Goal: Task Accomplishment & Management: Complete application form

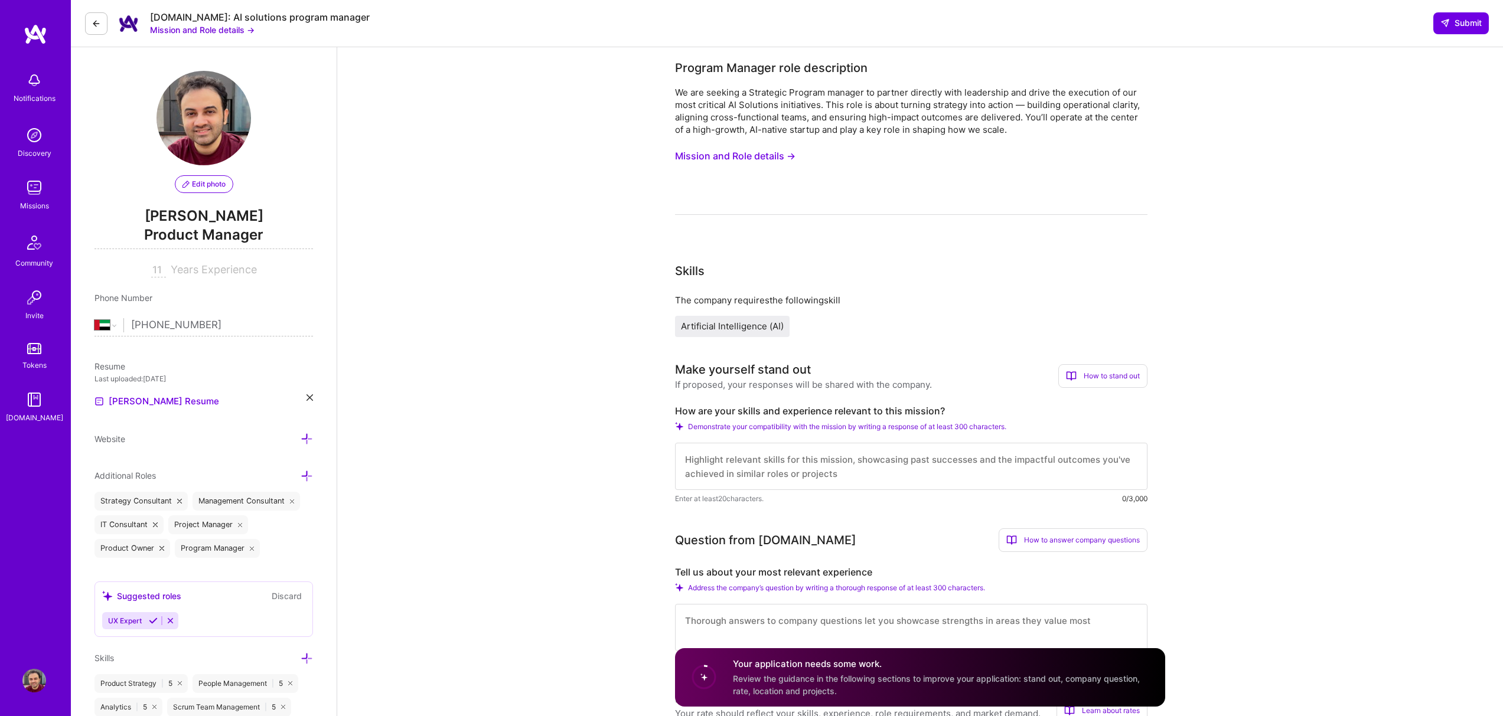
select select "AE"
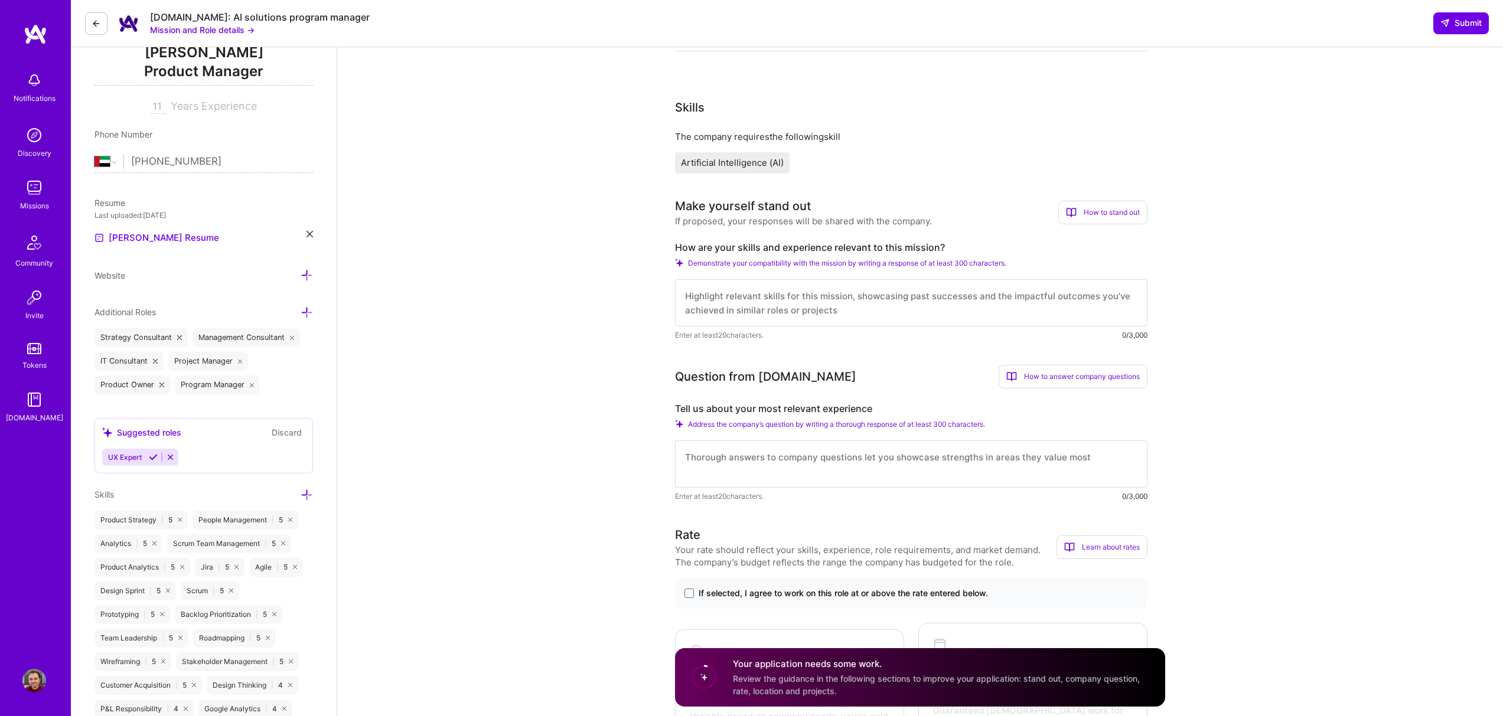
click at [773, 303] on textarea at bounding box center [911, 302] width 472 height 47
click at [849, 242] on label "How are your skills and experience relevant to this mission?" at bounding box center [911, 247] width 472 height 12
copy label "How are your skills and experience relevant to this mission?"
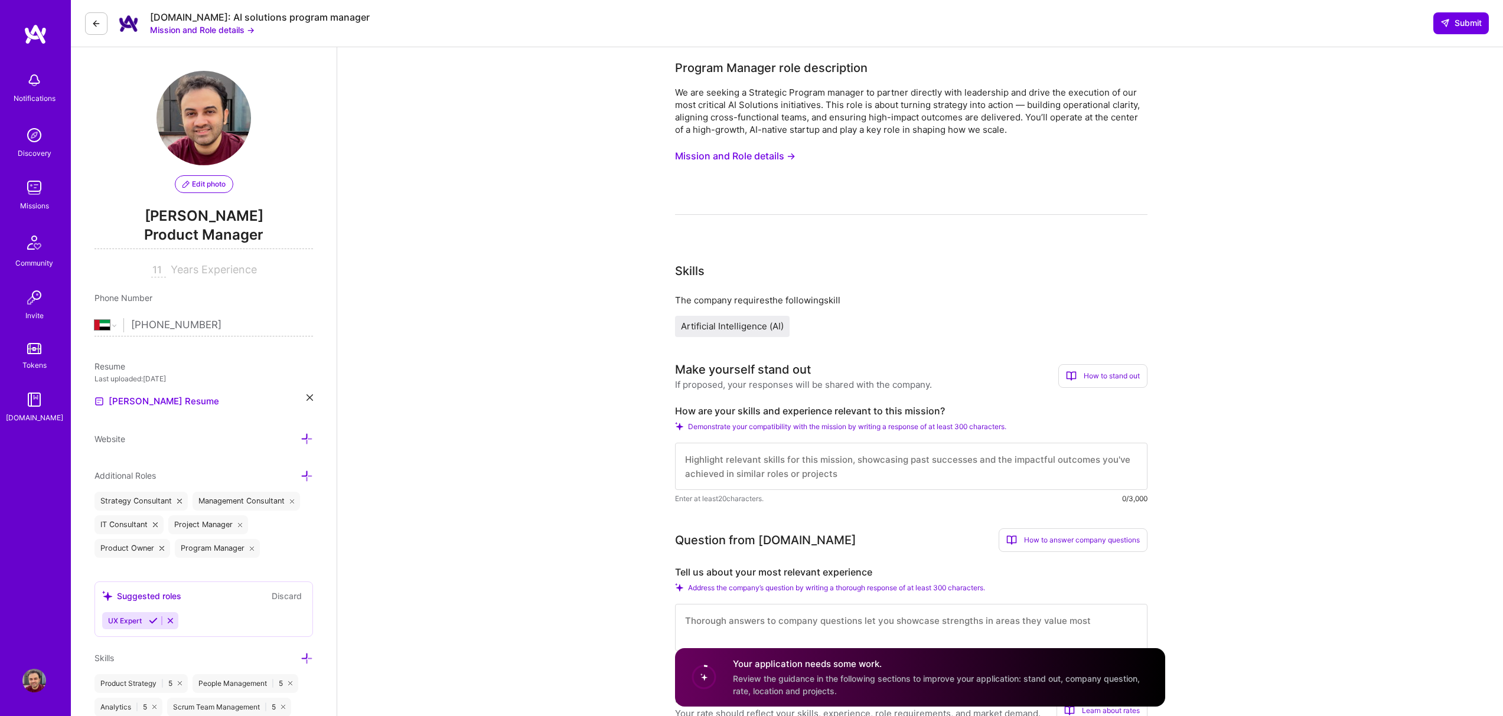
click at [746, 163] on button "Mission and Role details →" at bounding box center [735, 156] width 120 height 22
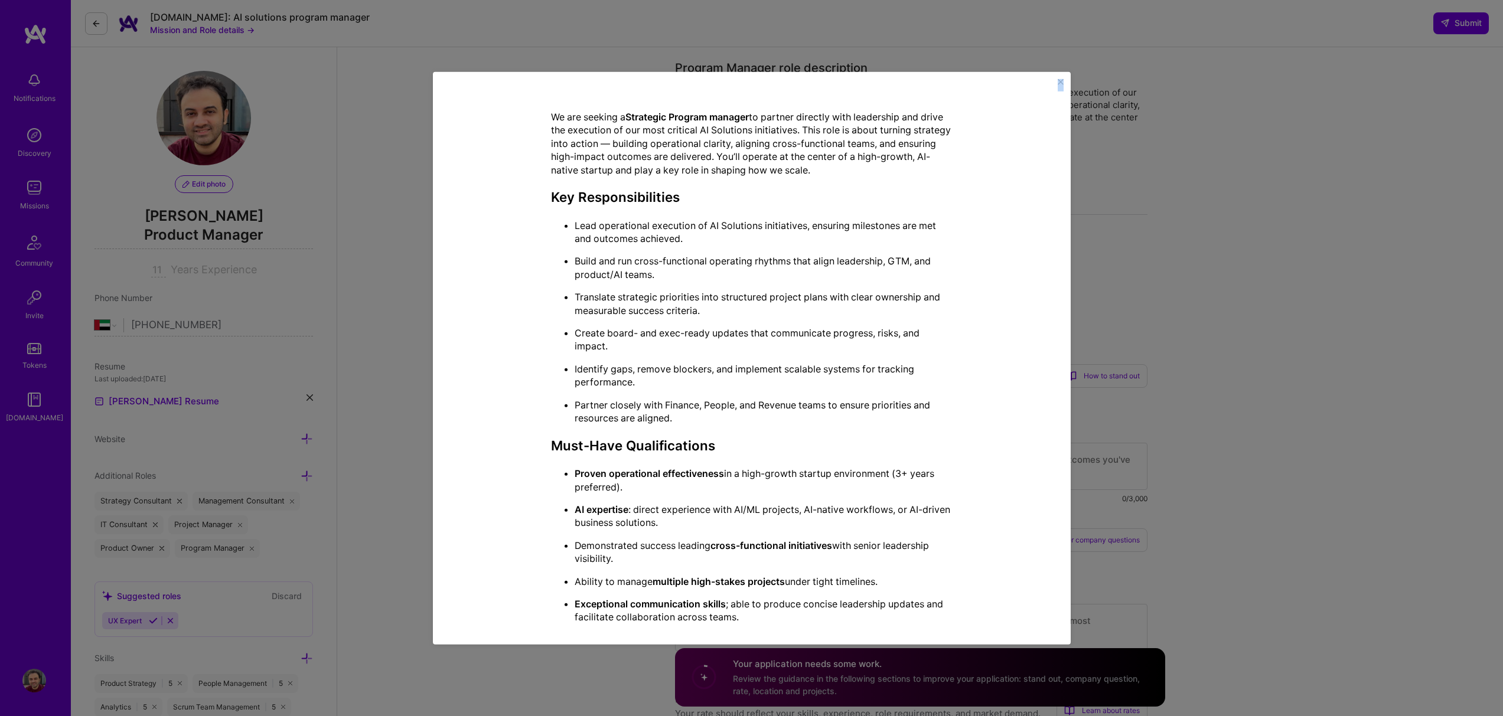
scroll to position [520, 0]
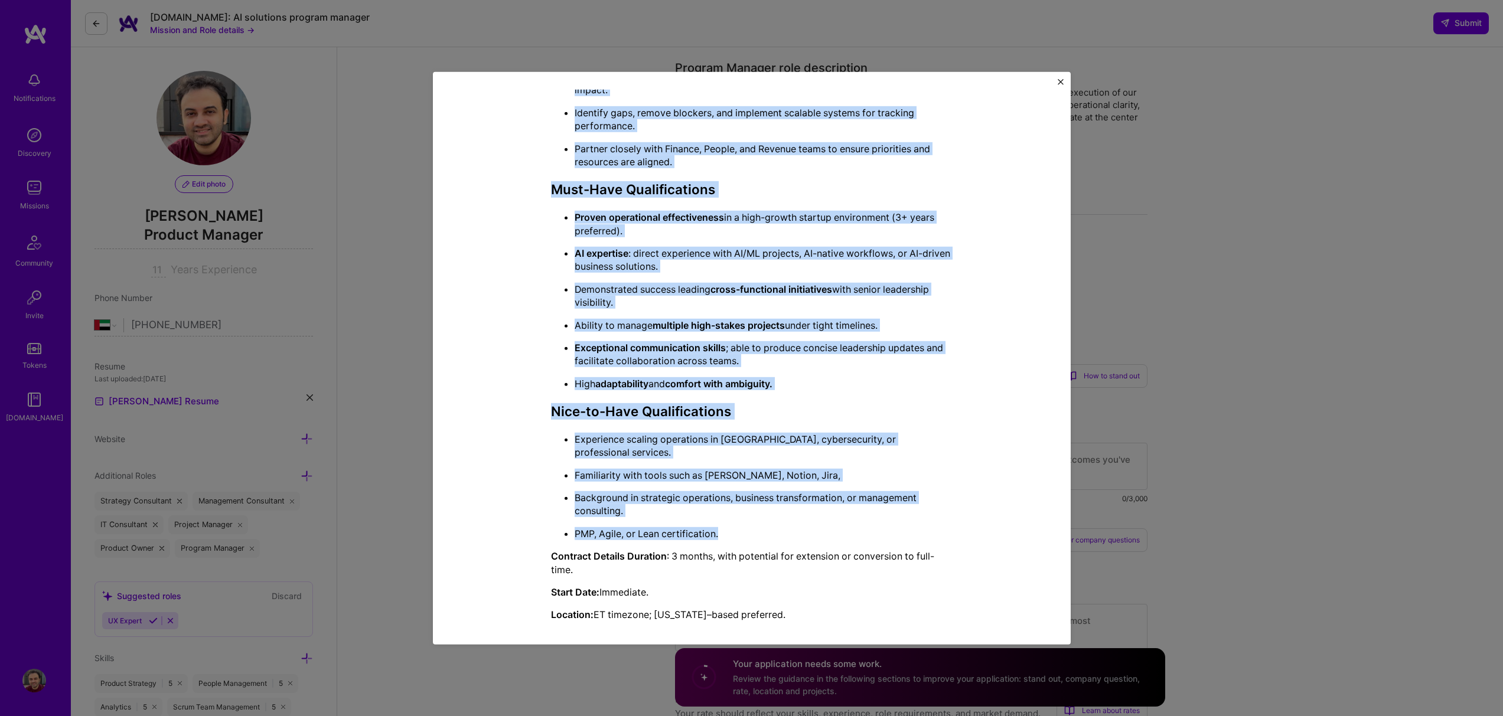
drag, startPoint x: 547, startPoint y: 159, endPoint x: 797, endPoint y: 522, distance: 441.1
click at [797, 522] on div "Mission Description and Role Details Program Manager role description We are se…" at bounding box center [752, 105] width 402 height 1052
copy div "Loremip Dolorsi amet consectetur Ad eli seddoei t Incididun Utlabor etdolor ma …"
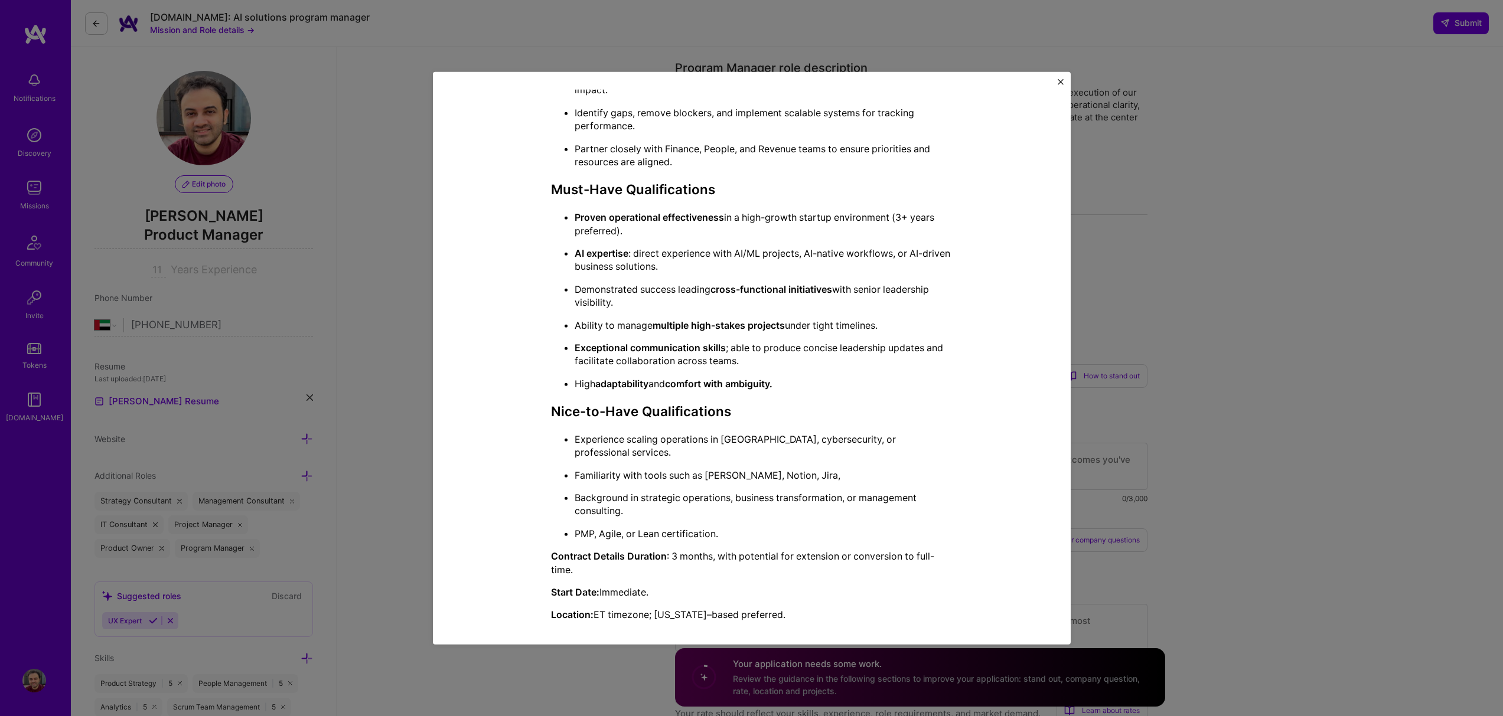
click at [1274, 336] on div "Mission Description and Role Details Program Manager role description We are se…" at bounding box center [751, 358] width 1503 height 716
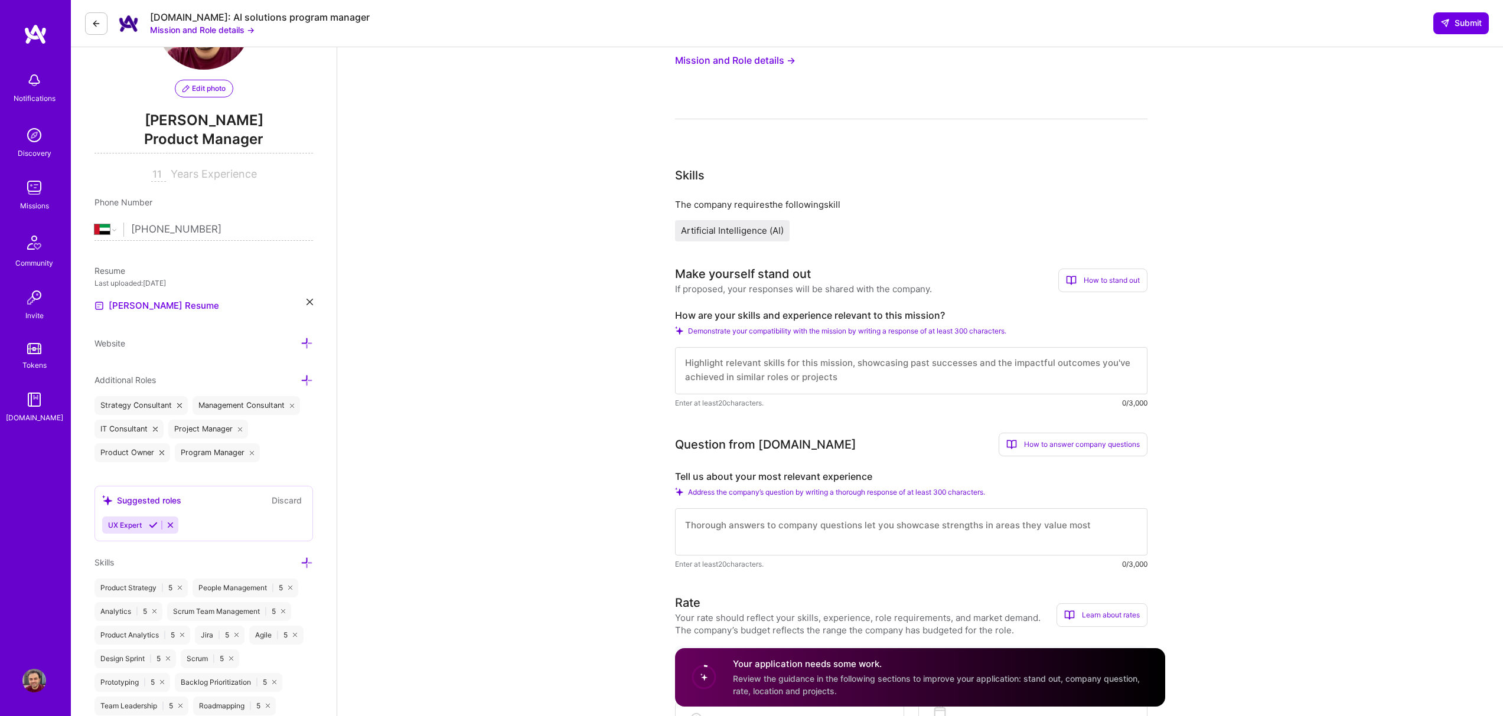
scroll to position [0, 0]
click at [1020, 366] on textarea at bounding box center [911, 370] width 472 height 47
paste textarea "Lo ipsumdolor sitame consecte adip eli Seddoeius Tempori Utlabor etdo, magnaali…"
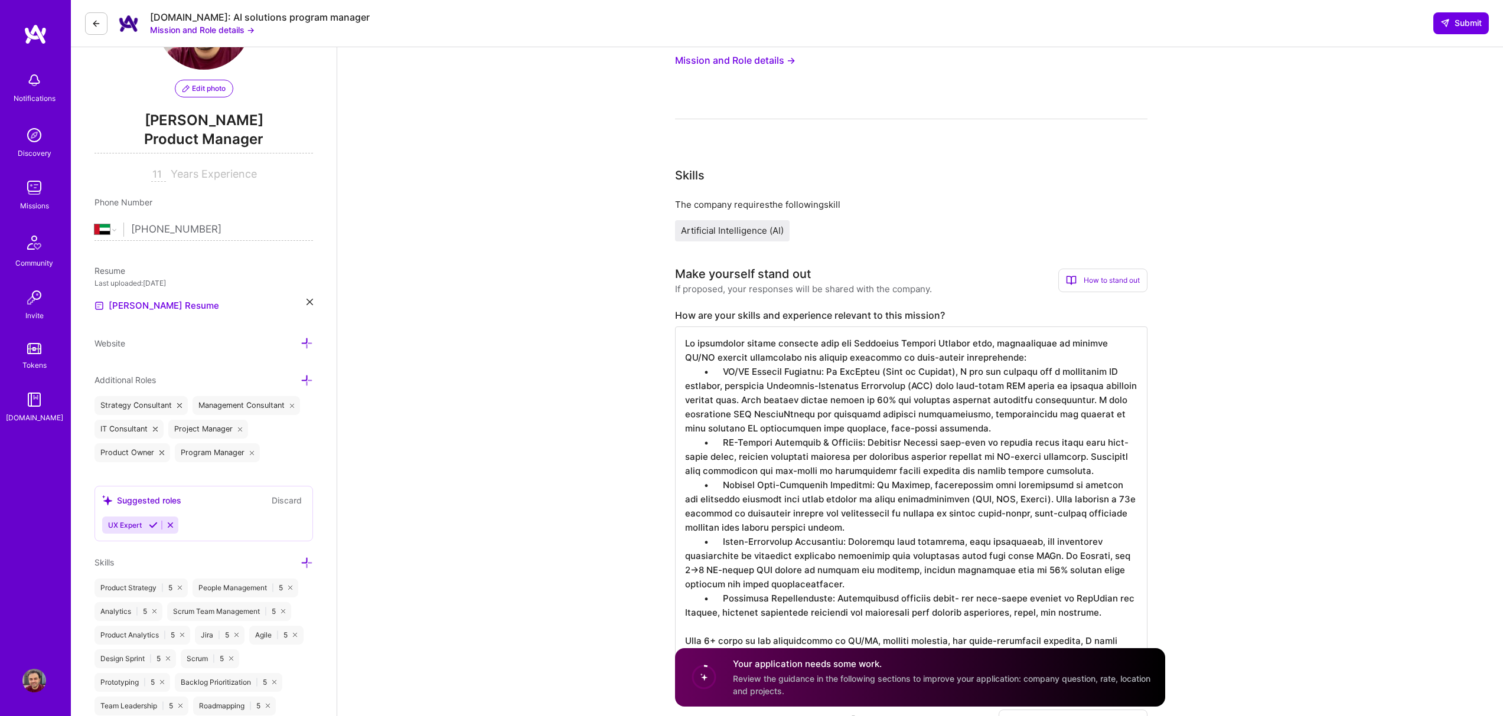
scroll to position [1, 0]
click at [724, 371] on textarea at bounding box center [911, 499] width 472 height 345
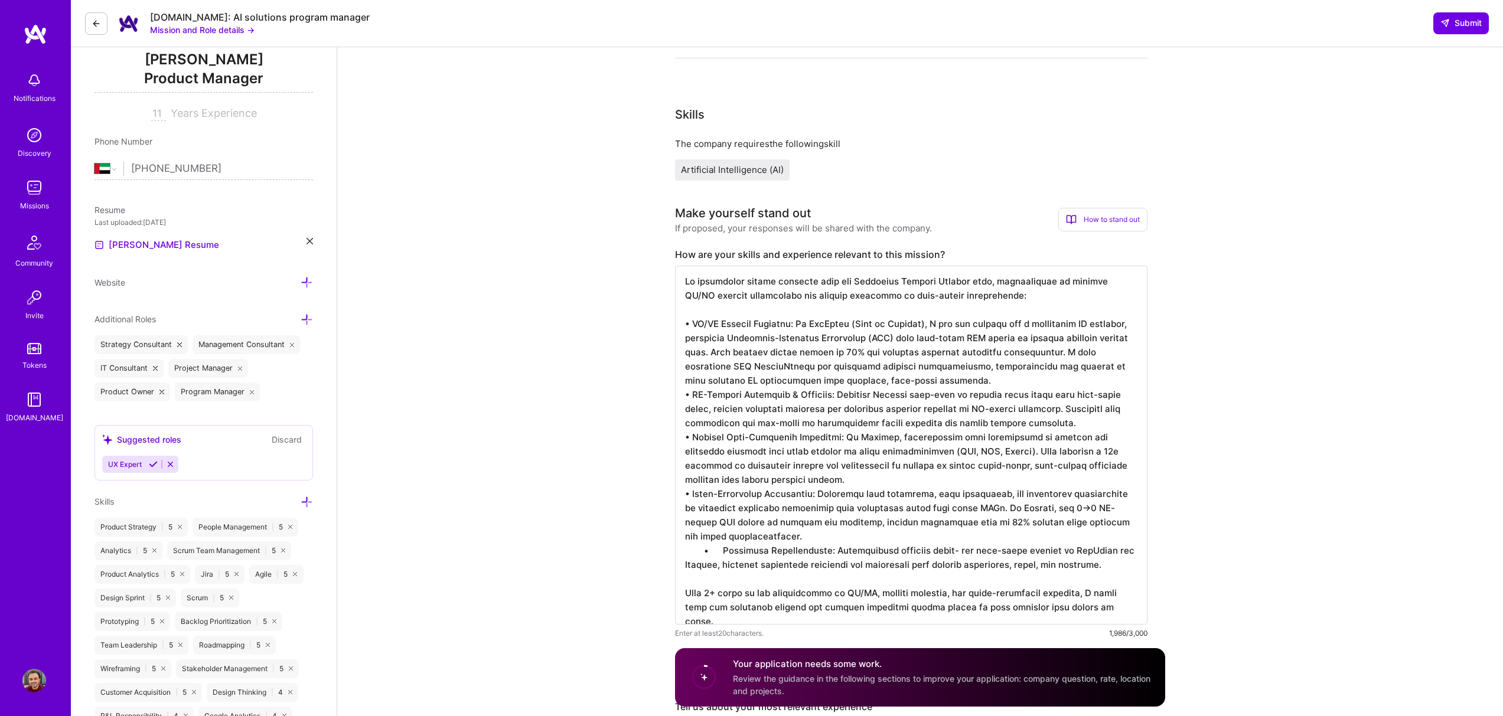
scroll to position [162, 0]
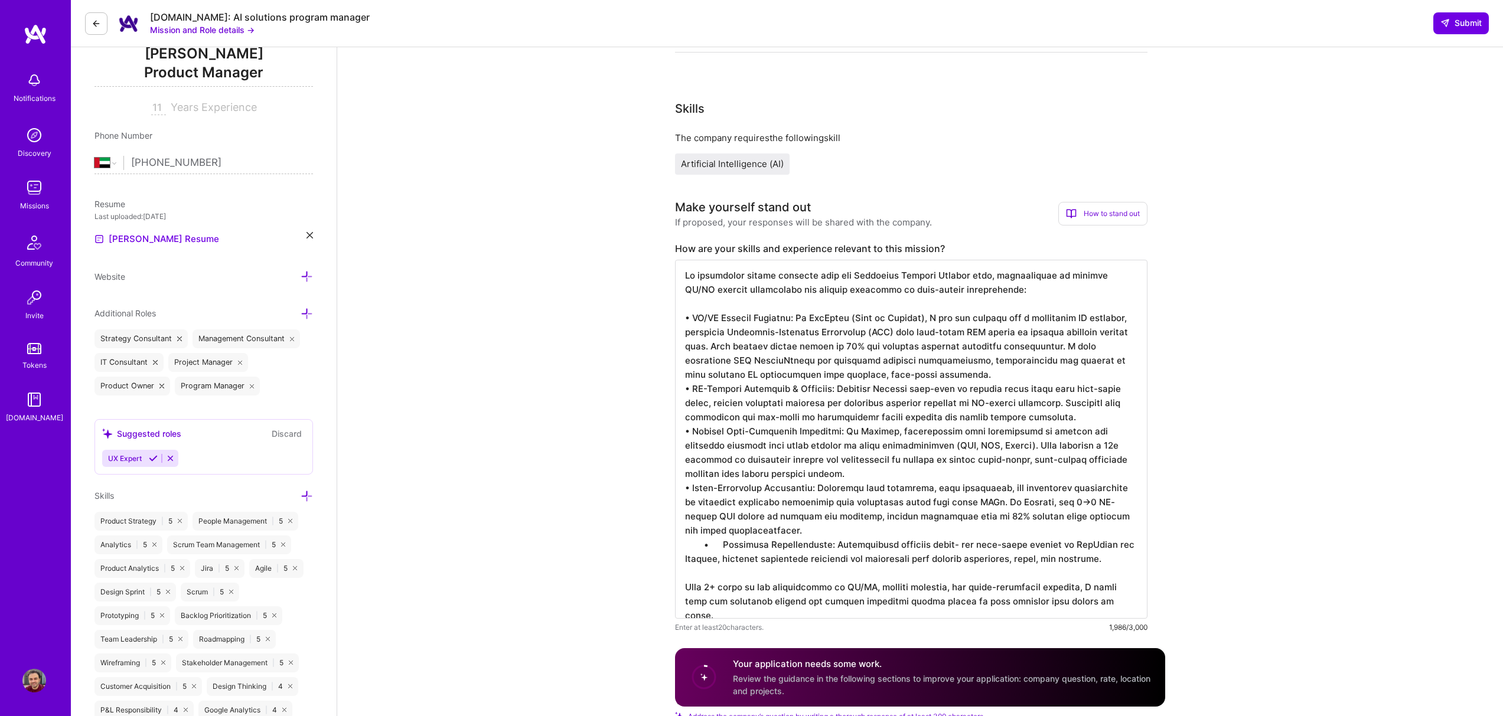
drag, startPoint x: 792, startPoint y: 376, endPoint x: 755, endPoint y: 374, distance: 37.8
click at [755, 374] on textarea at bounding box center [911, 439] width 472 height 359
drag, startPoint x: 806, startPoint y: 474, endPoint x: 1086, endPoint y: 461, distance: 280.1
click at [1086, 461] on textarea at bounding box center [911, 439] width 472 height 359
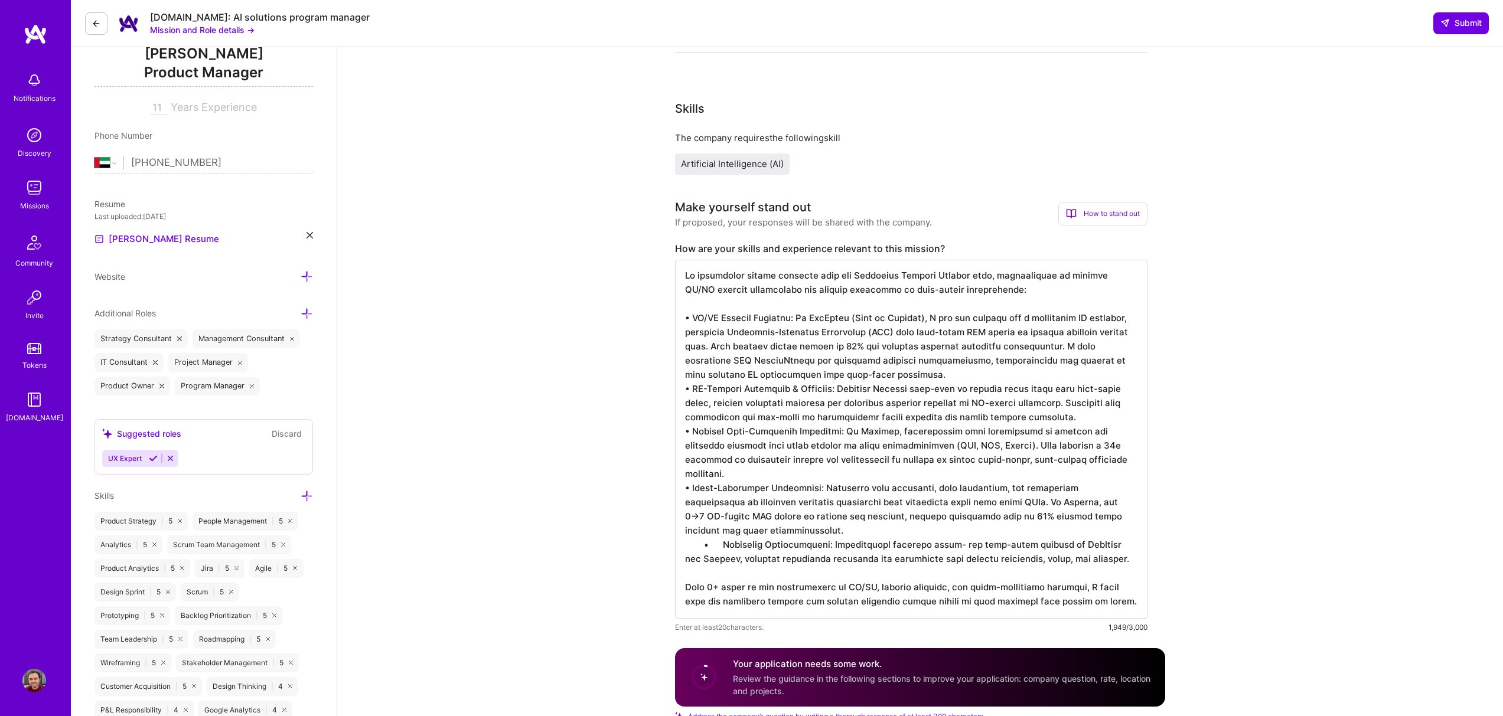
click at [761, 529] on textarea at bounding box center [911, 439] width 472 height 359
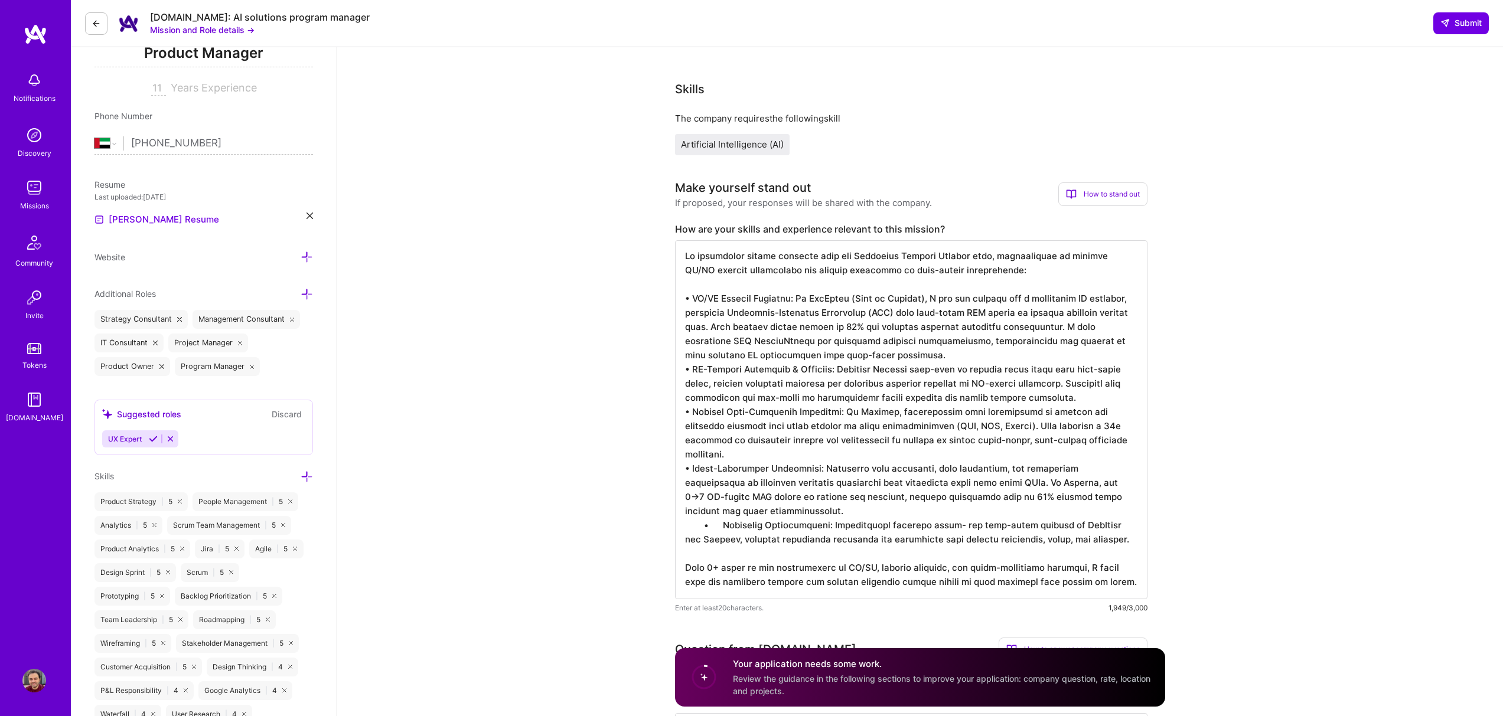
scroll to position [185, 0]
click at [684, 522] on textarea at bounding box center [911, 416] width 472 height 359
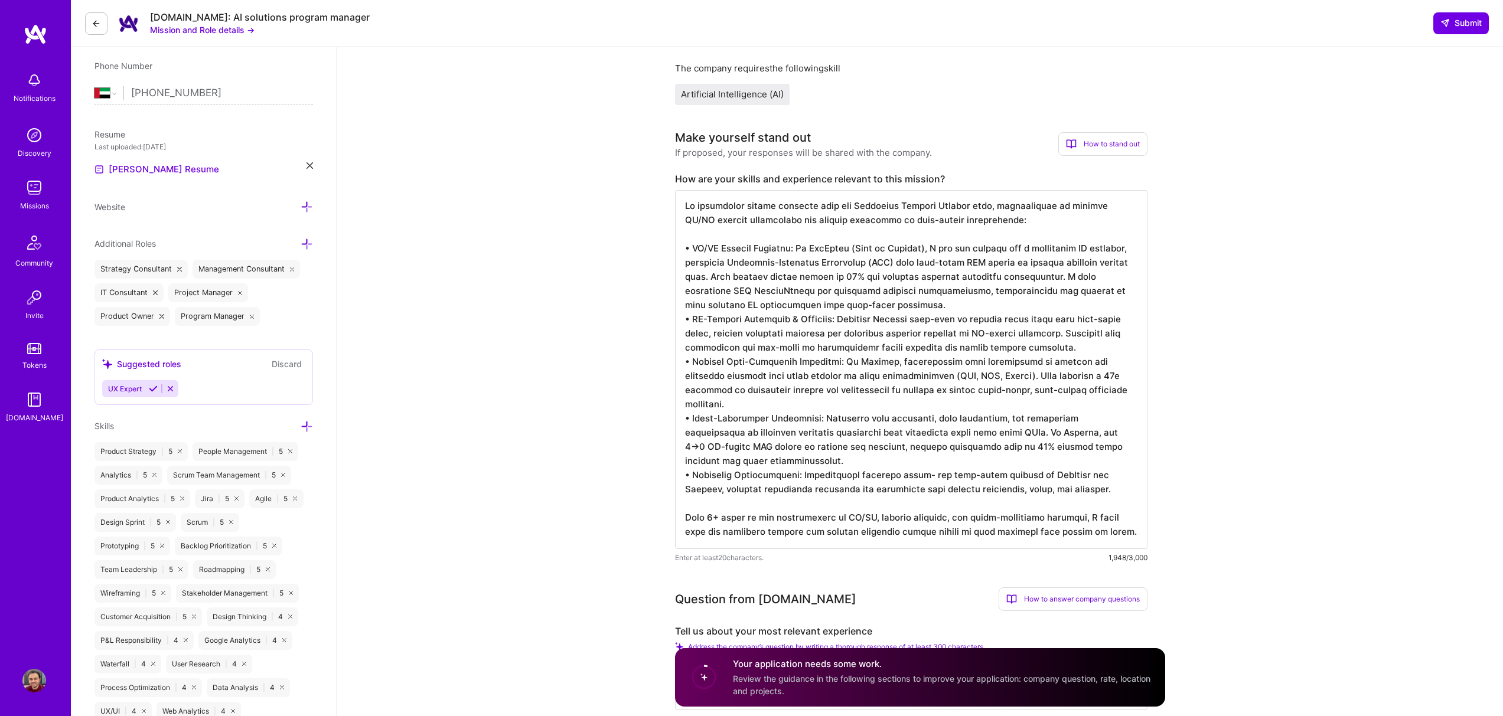
scroll to position [234, 0]
click at [1099, 530] on textarea at bounding box center [911, 367] width 472 height 359
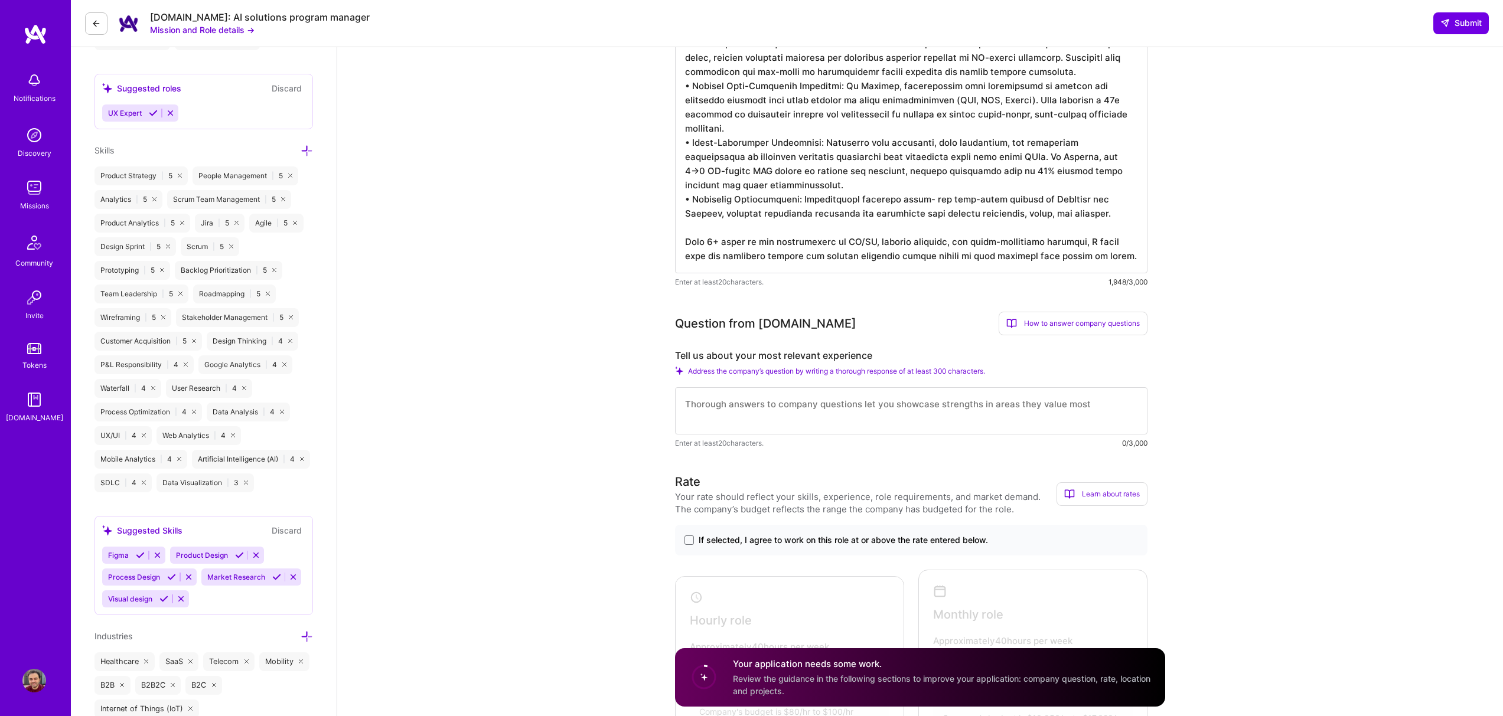
scroll to position [510, 0]
click at [867, 409] on textarea at bounding box center [911, 409] width 472 height 47
click at [812, 354] on label "Tell us about your most relevant experience" at bounding box center [911, 354] width 472 height 12
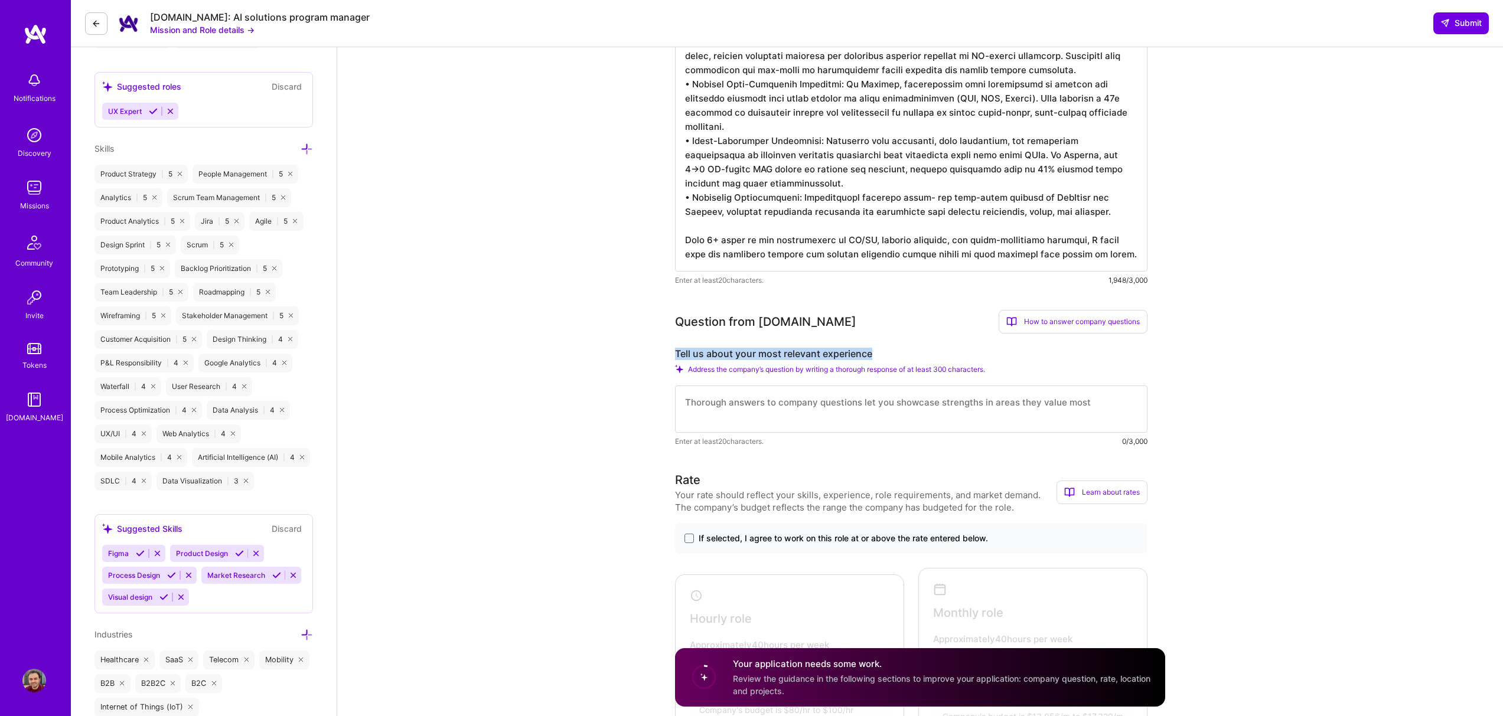
copy label "Tell us about your most relevant experience"
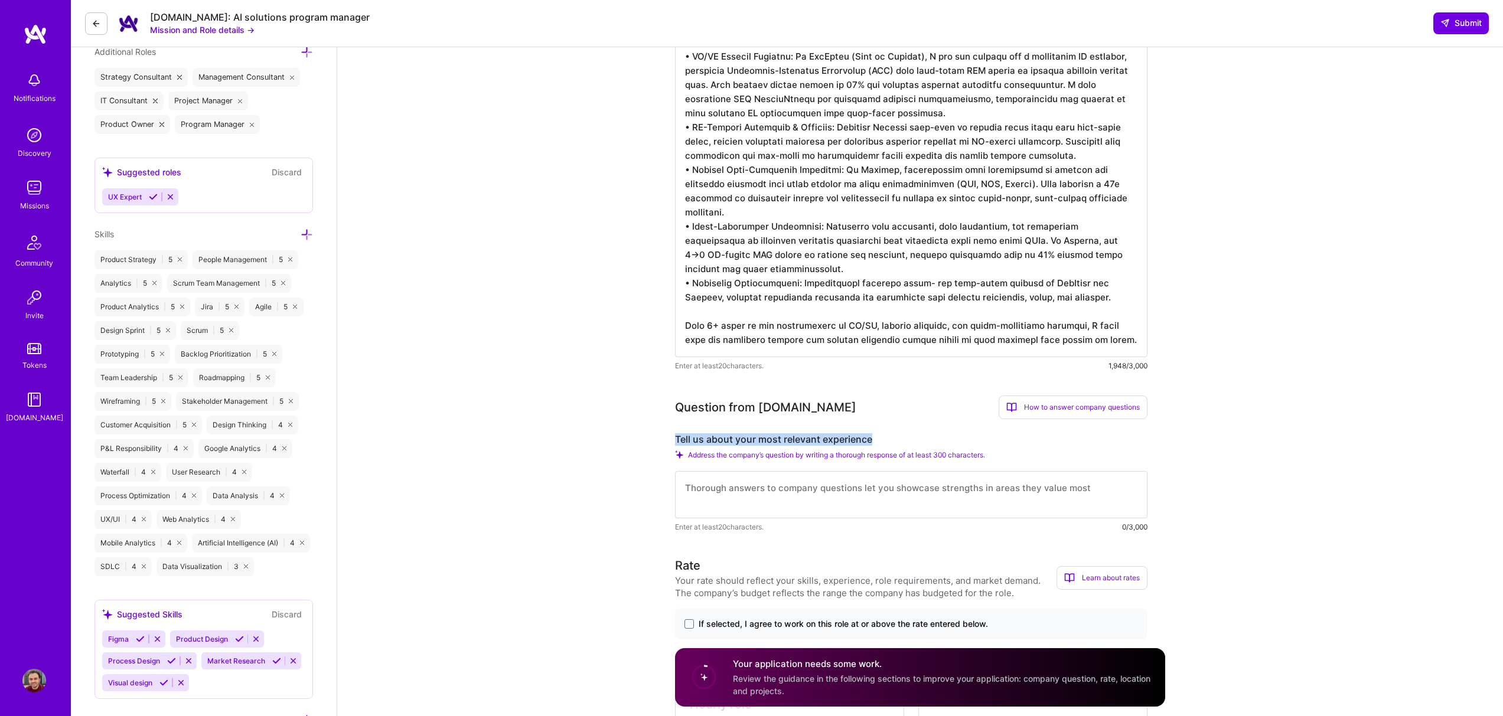
scroll to position [212, 0]
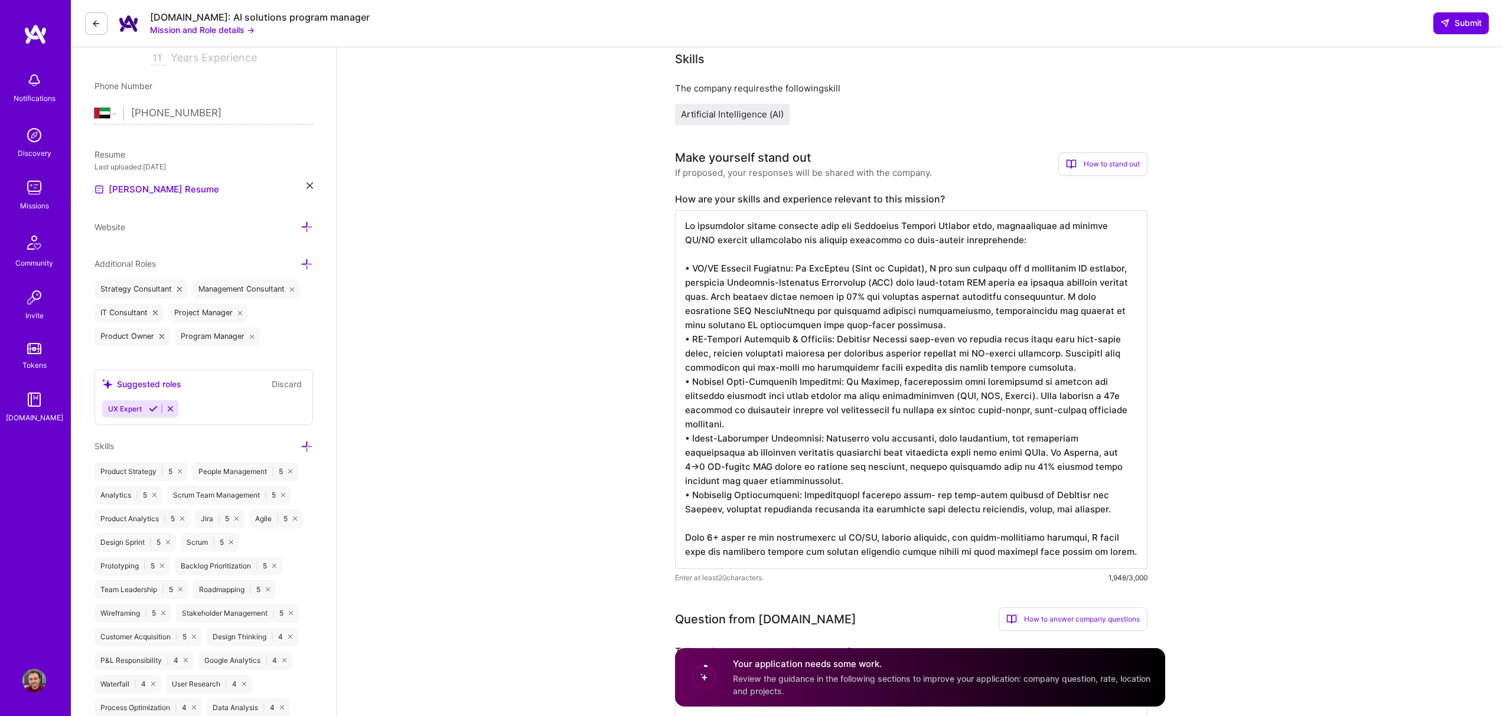
click at [878, 225] on textarea at bounding box center [911, 389] width 472 height 359
type textarea "Lo ipsumdolor sitame consecte adip eli Seddoei Tempori utla, etdoloremagn al en…"
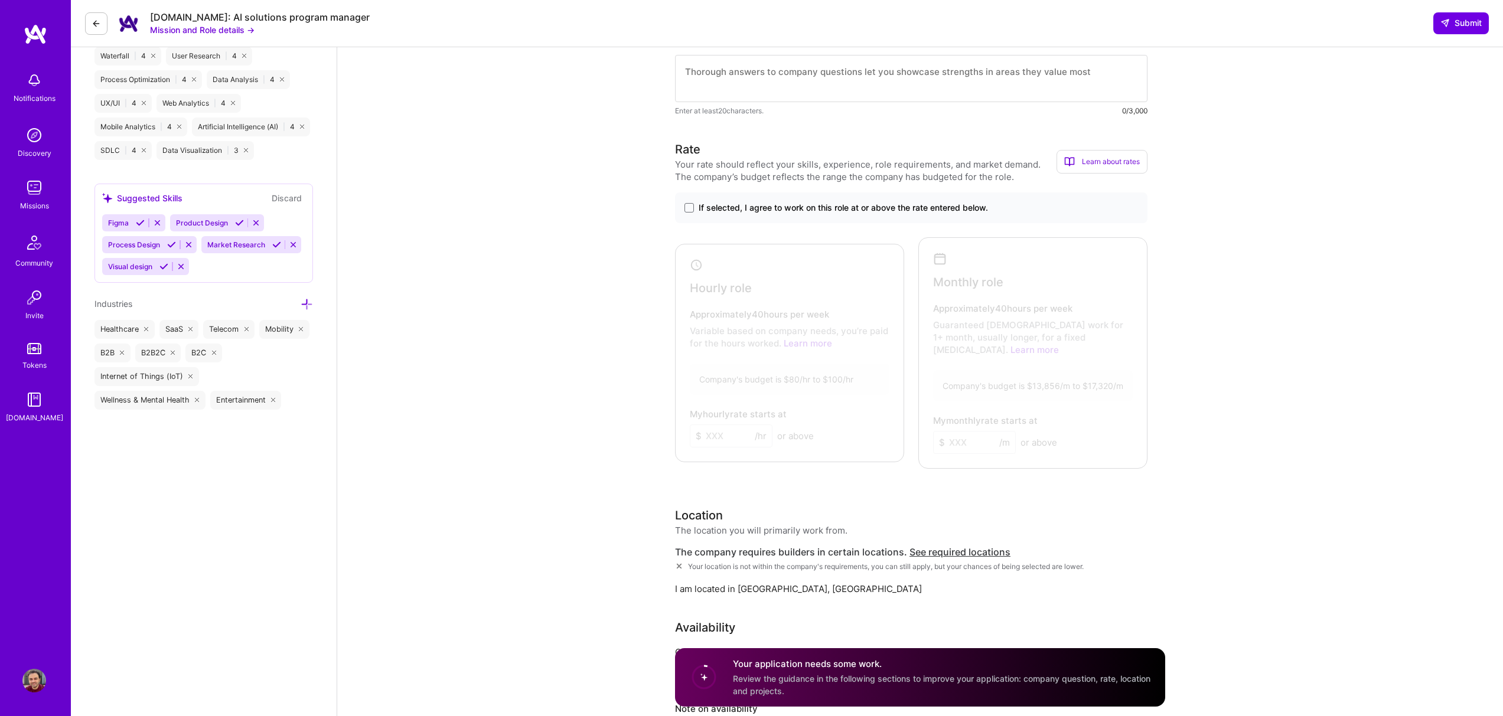
scroll to position [669, 0]
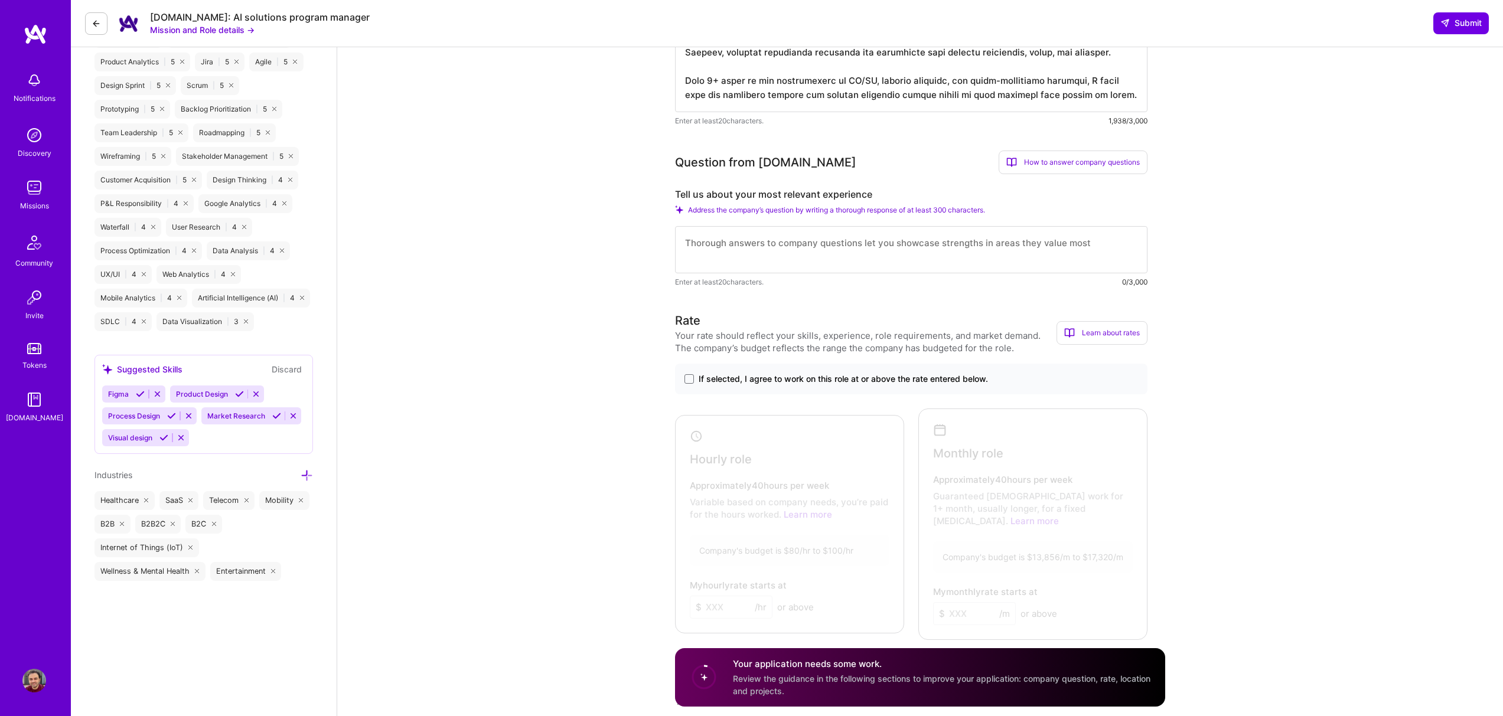
click at [911, 247] on textarea at bounding box center [911, 249] width 472 height 47
paste textarea "My most relevant experience is leading AI/ML-powered product initiatives at [GE…"
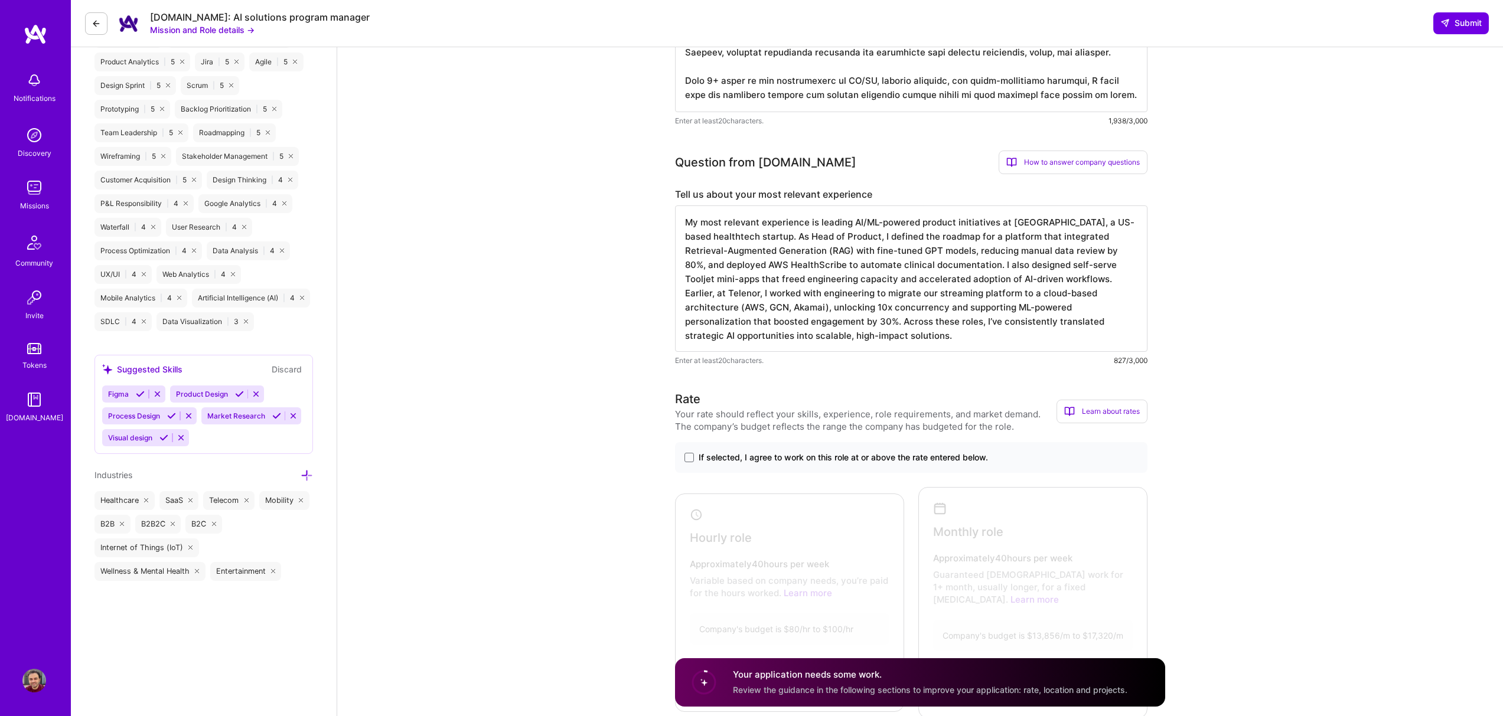
click at [984, 267] on textarea "My most relevant experience is leading AI/ML-powered product initiatives at [GE…" at bounding box center [911, 278] width 472 height 146
click at [707, 277] on textarea "My most relevant experience is leading AI/ML-powered product initiatives at [GE…" at bounding box center [911, 278] width 472 height 146
click at [851, 276] on textarea "My most relevant experience is leading AI/ML-powered product initiatives at [GE…" at bounding box center [911, 278] width 472 height 146
drag, startPoint x: 1069, startPoint y: 280, endPoint x: 1033, endPoint y: 281, distance: 36.0
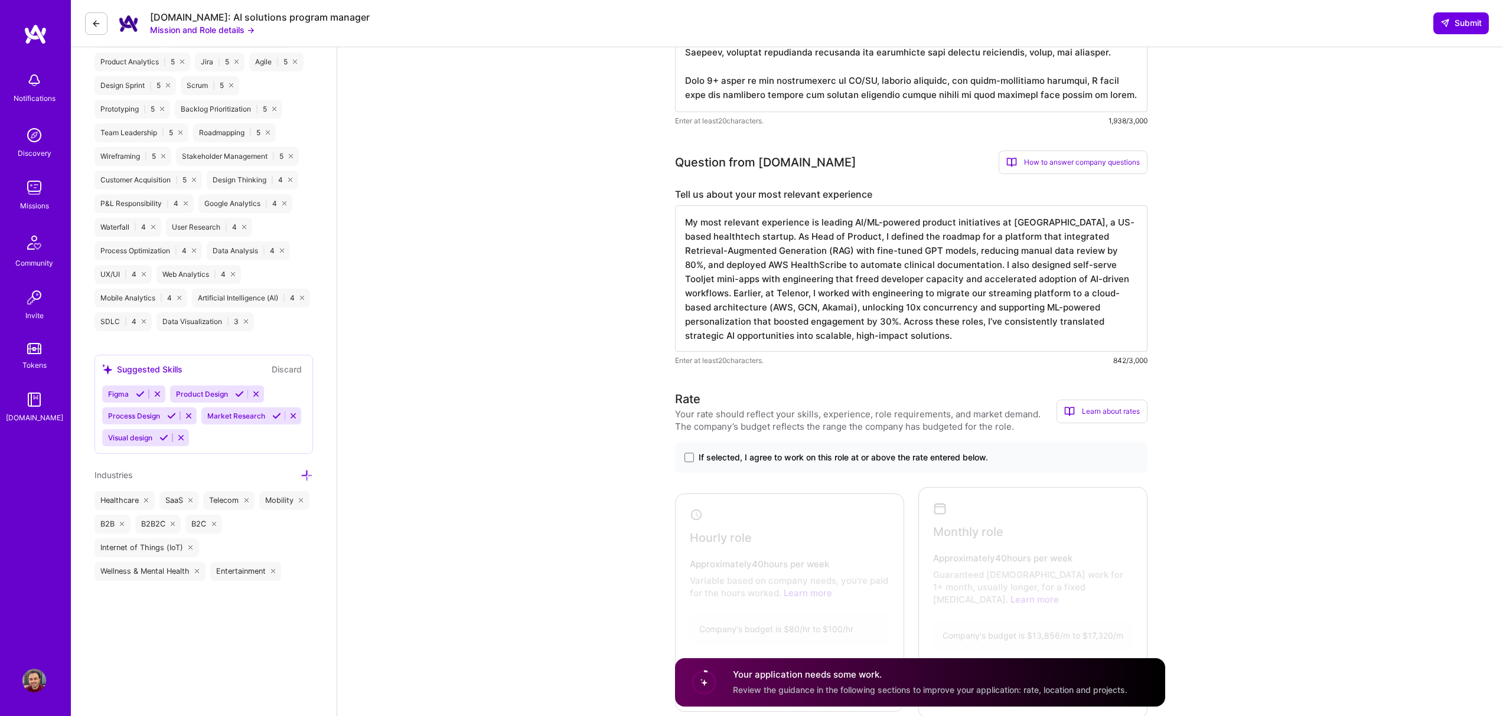
click at [1033, 281] on textarea "My most relevant experience is leading AI/ML-powered product initiatives at [GE…" at bounding box center [911, 278] width 472 height 146
click at [946, 310] on textarea "My most relevant experience is leading AI/ML-powered product initiatives at [GE…" at bounding box center [911, 278] width 472 height 146
click at [957, 332] on textarea "My most relevant experience is leading AI/ML-powered product initiatives at [GE…" at bounding box center [911, 278] width 472 height 146
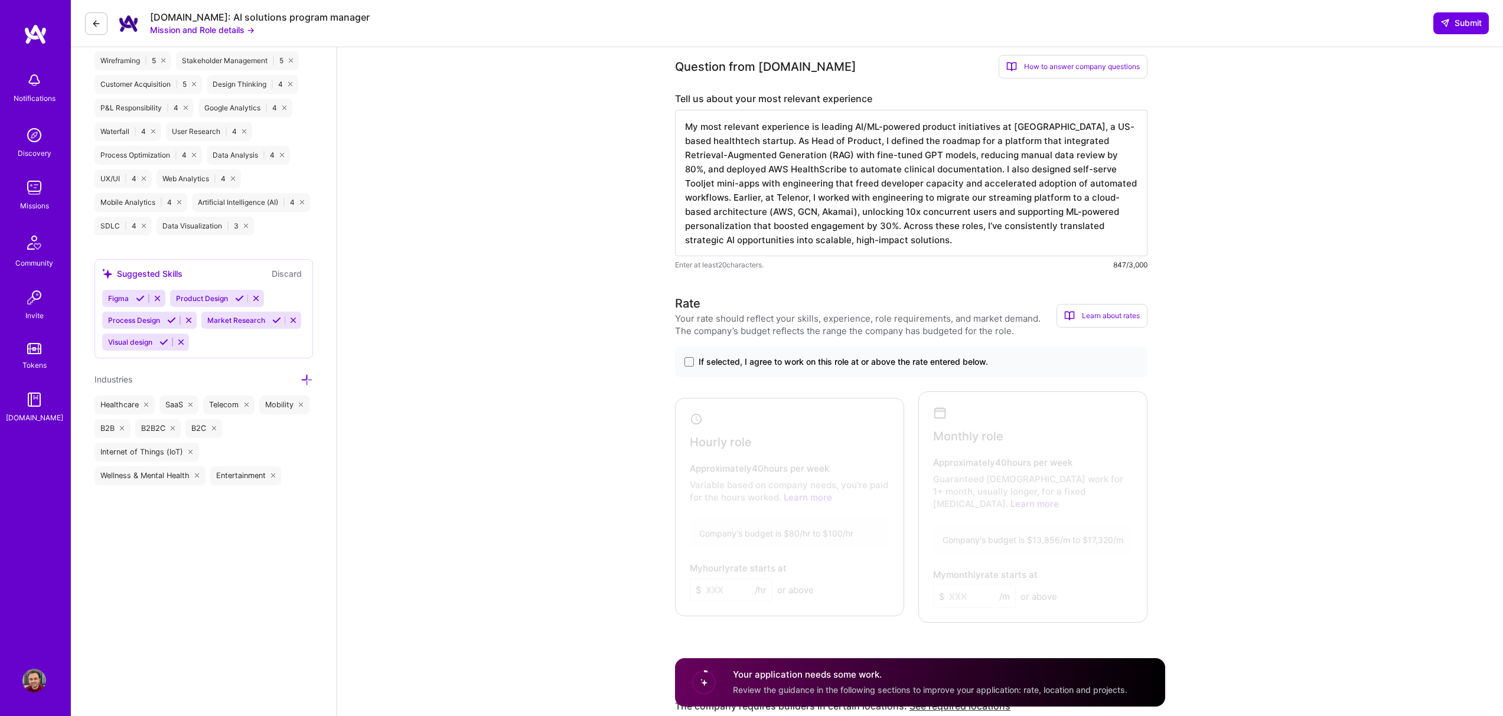
scroll to position [782, 0]
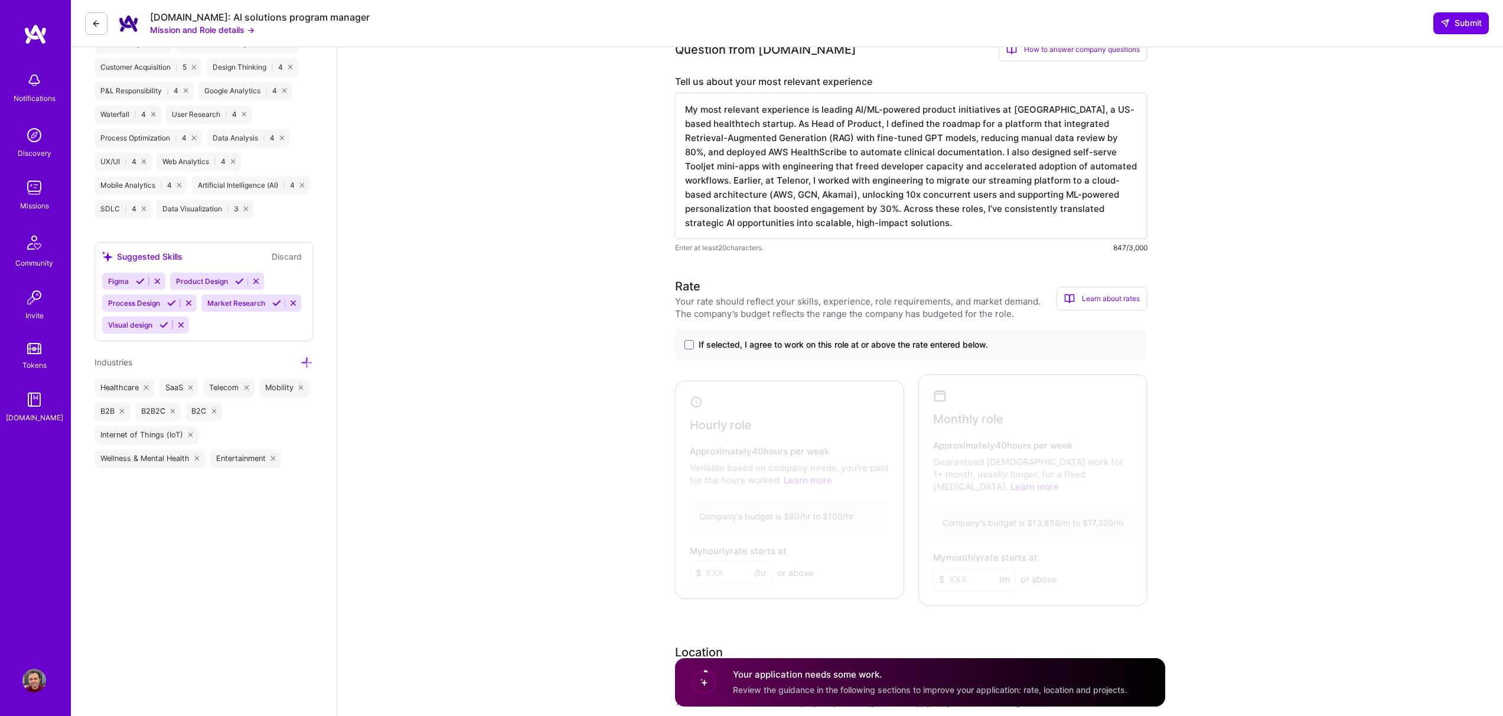
type textarea "My most relevant experience is leading AI/ML-powered product initiatives at [GE…"
click at [697, 350] on label "If selected, I agree to work on this role at or above the rate entered below." at bounding box center [910, 345] width 453 height 12
click at [0, 0] on input "If selected, I agree to work on this role at or above the rate entered below." at bounding box center [0, 0] width 0 height 0
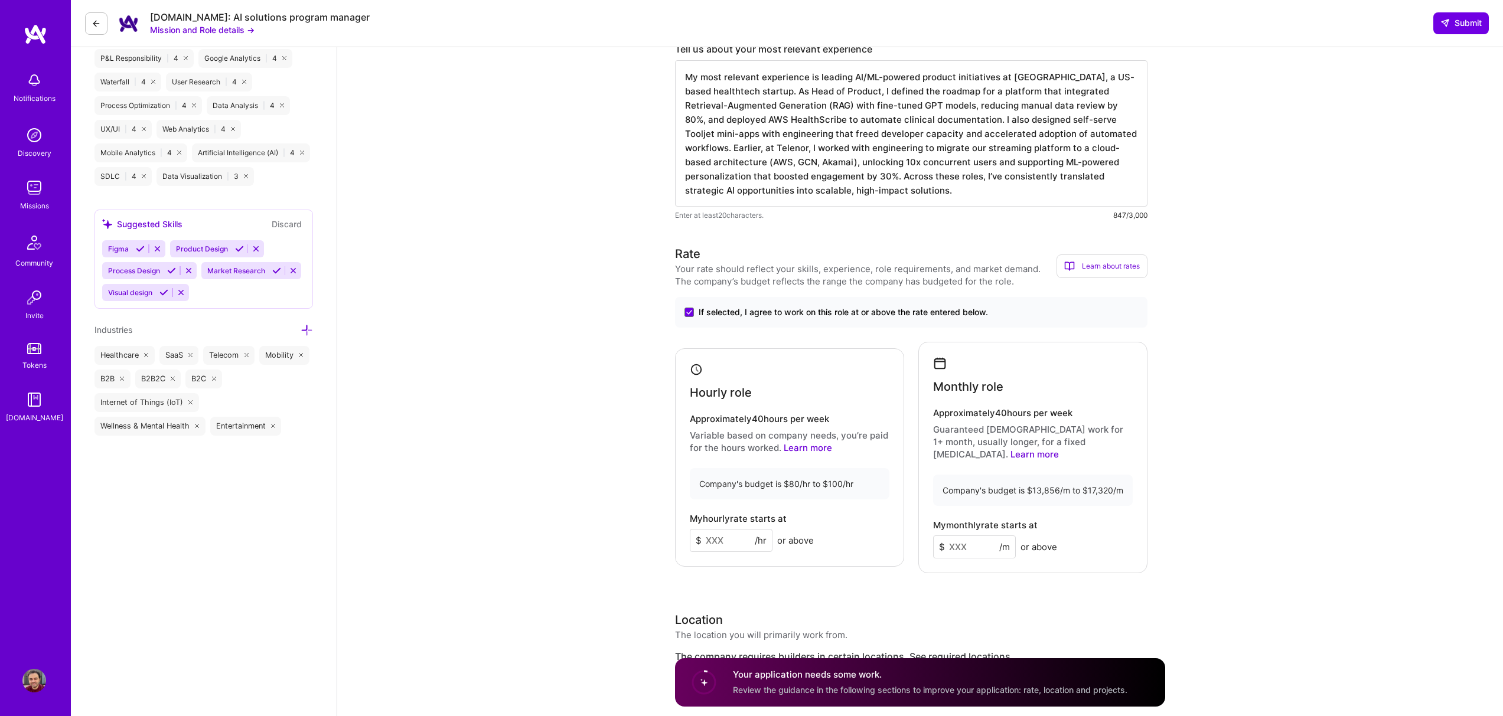
scroll to position [876, 0]
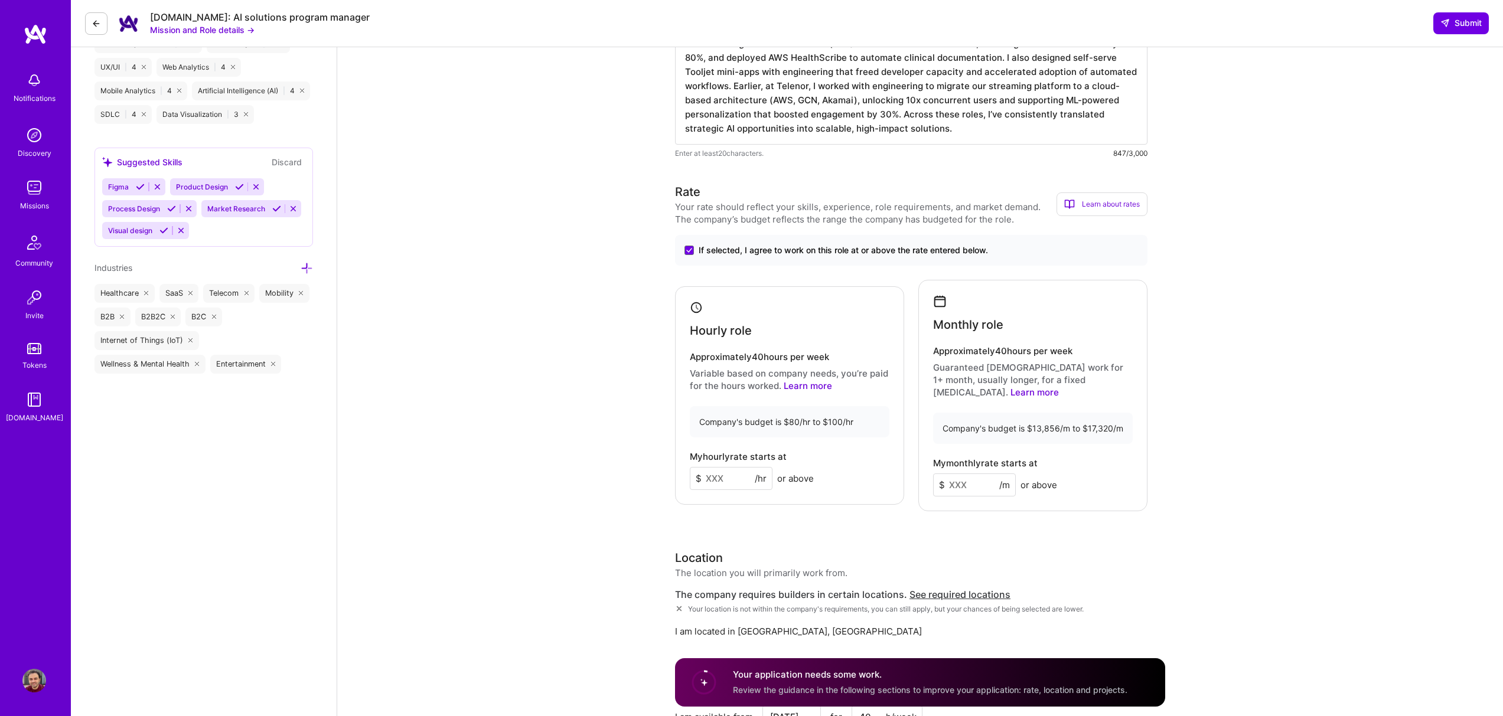
click at [733, 472] on input at bounding box center [731, 478] width 83 height 23
click at [716, 467] on input "85" at bounding box center [731, 478] width 83 height 23
type input "80"
click at [959, 474] on input at bounding box center [974, 485] width 83 height 23
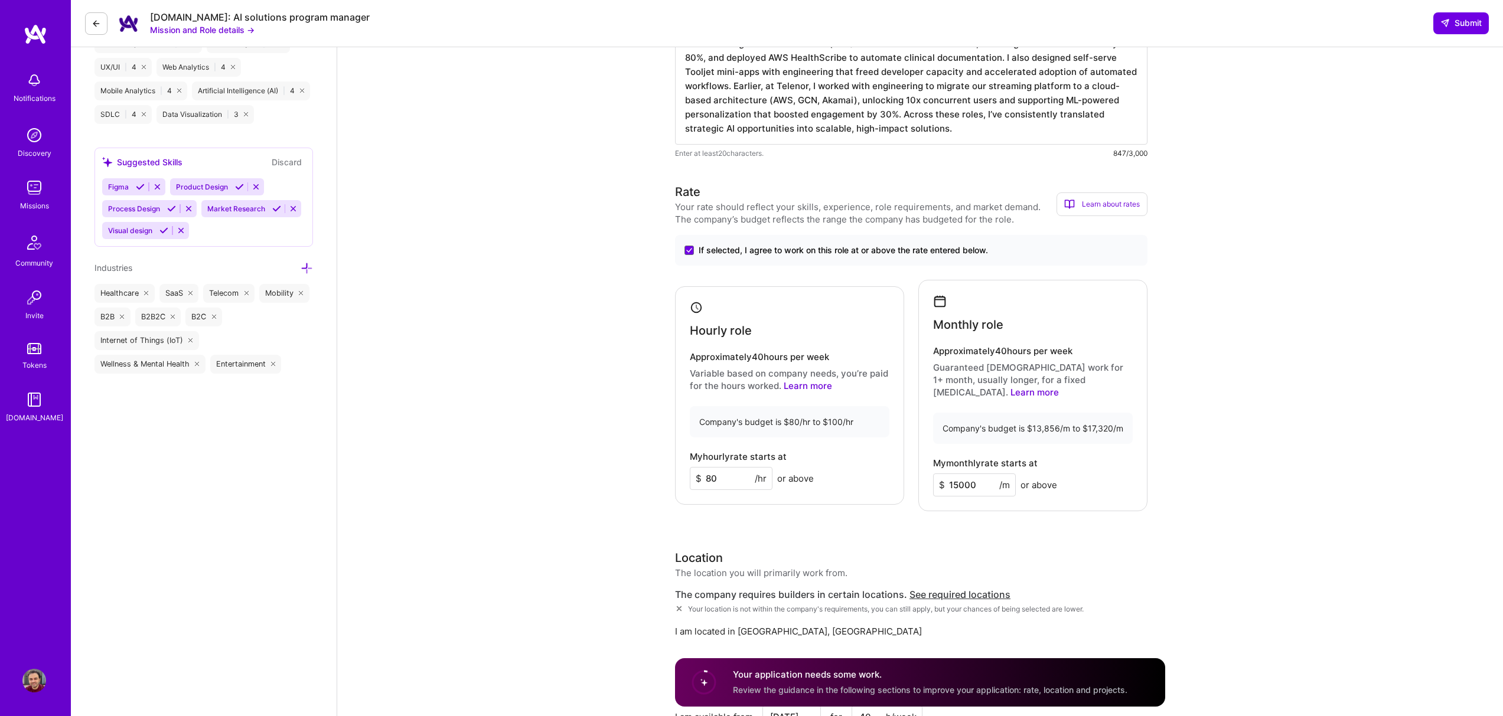
type input "15000"
click at [720, 474] on input "80" at bounding box center [731, 478] width 83 height 23
type input "90"
click at [956, 474] on input "15000" at bounding box center [974, 485] width 83 height 23
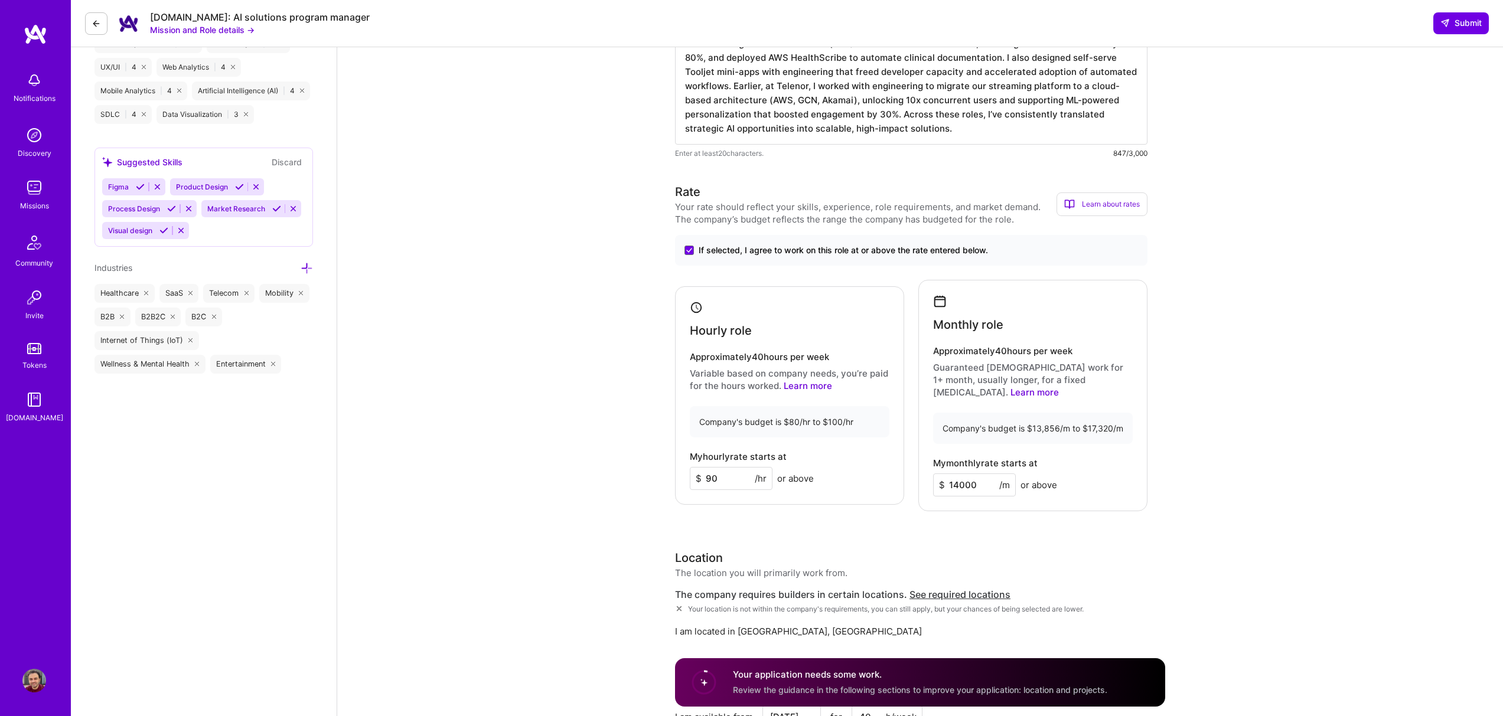
type input "14000"
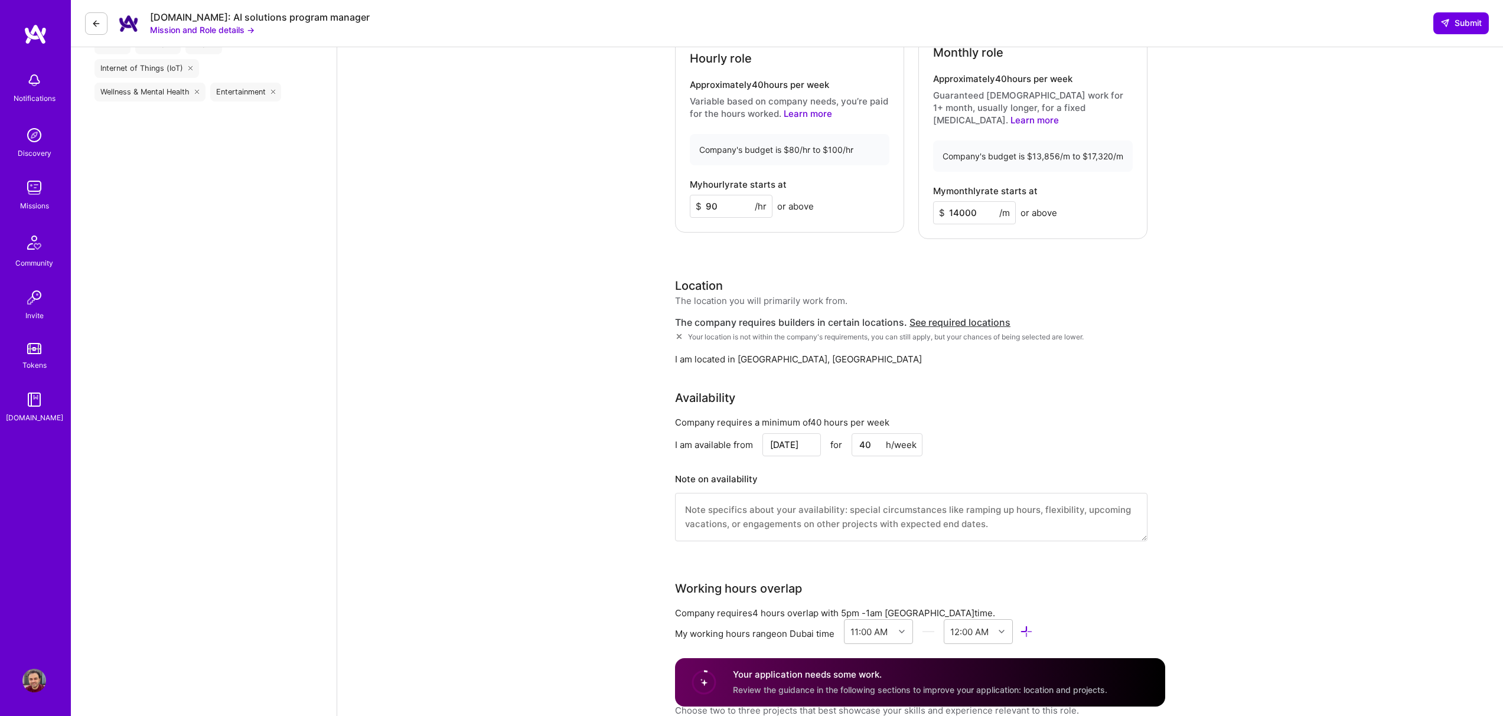
scroll to position [1148, 0]
click at [781, 498] on textarea at bounding box center [911, 517] width 472 height 48
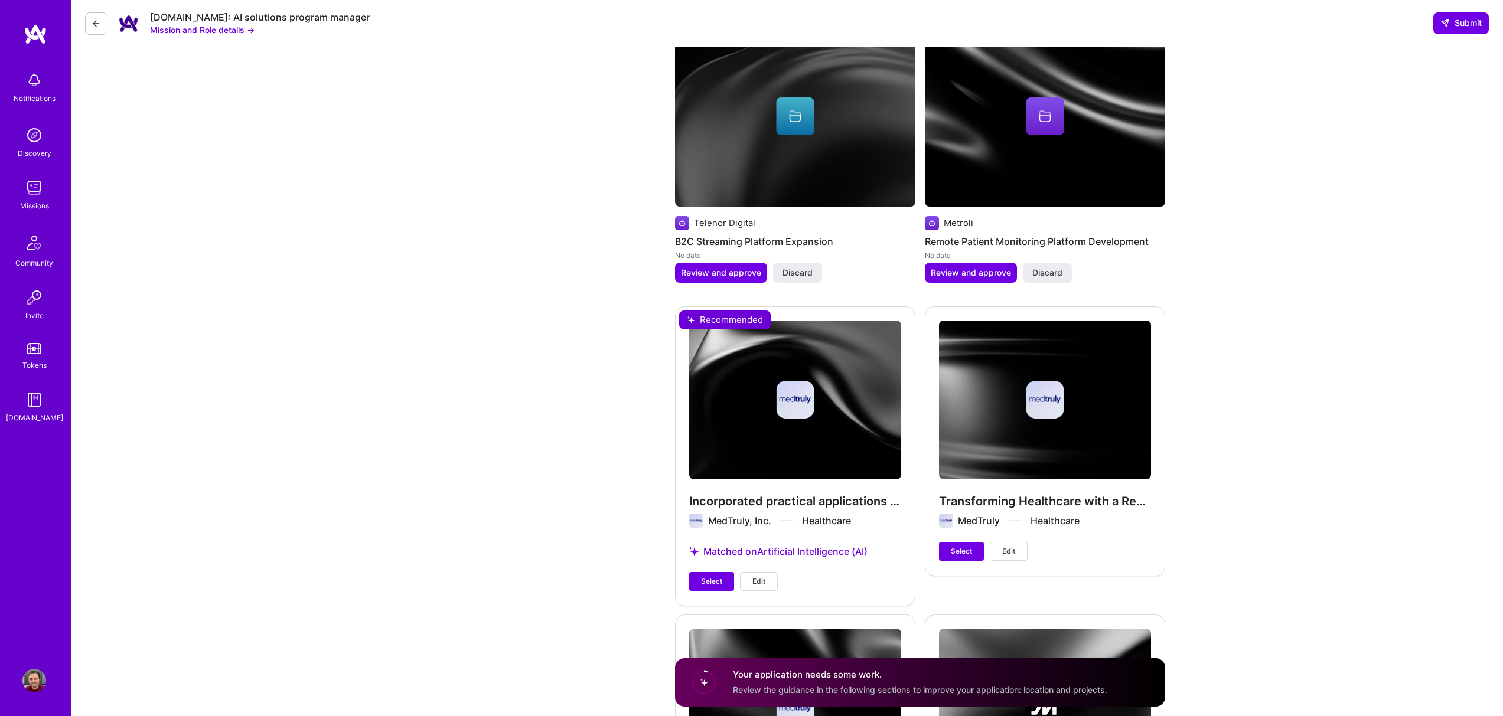
scroll to position [1951, 0]
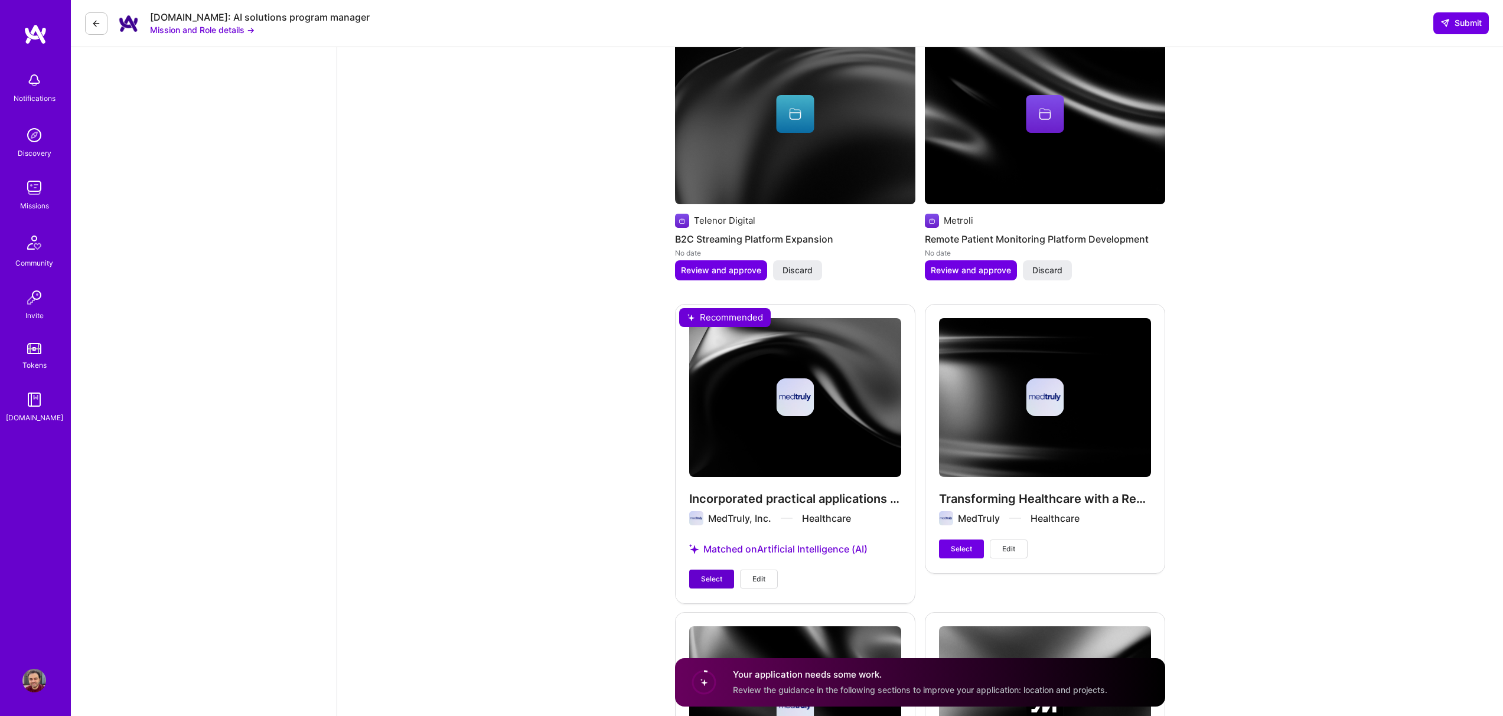
type textarea "I have worked remotely for startups based in the [GEOGRAPHIC_DATA] and have eas…"
click at [714, 574] on span "Select" at bounding box center [711, 579] width 21 height 11
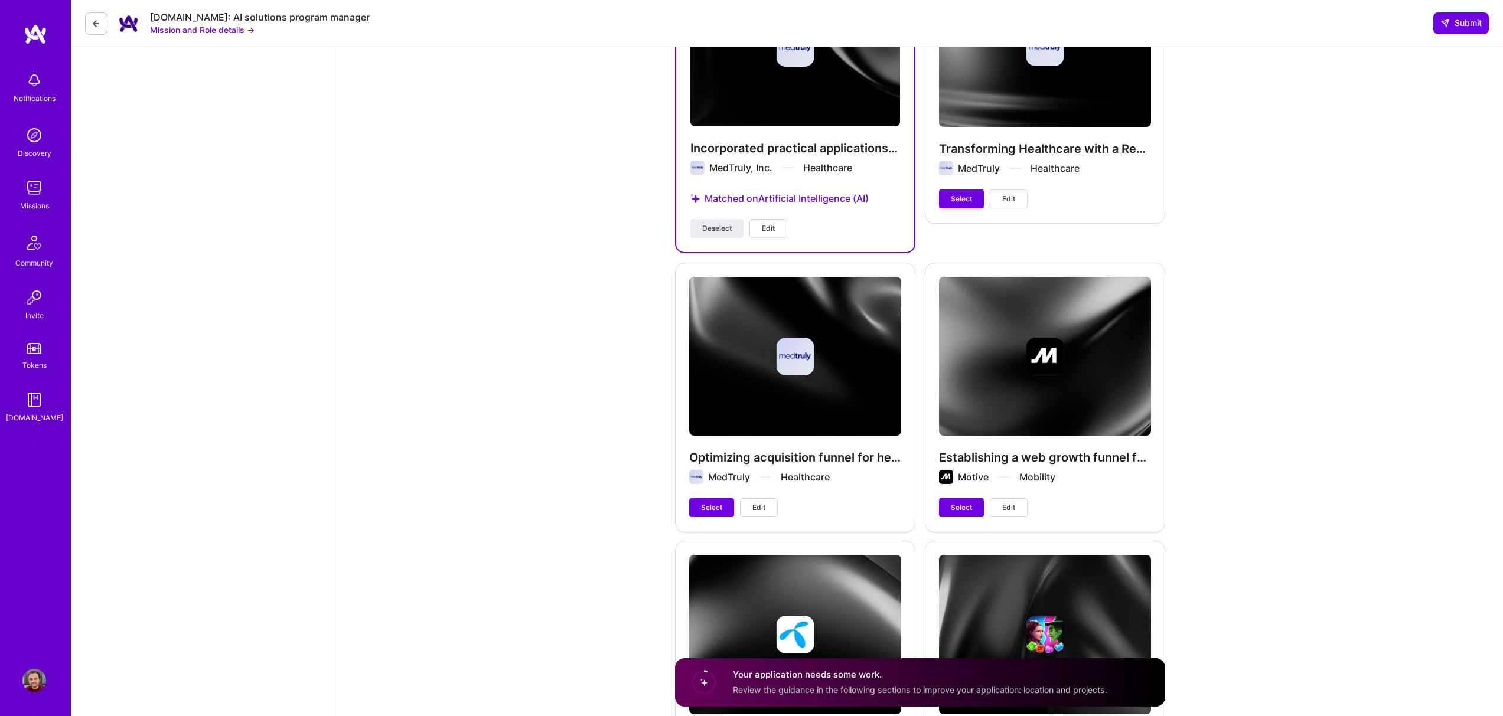
scroll to position [2455, 0]
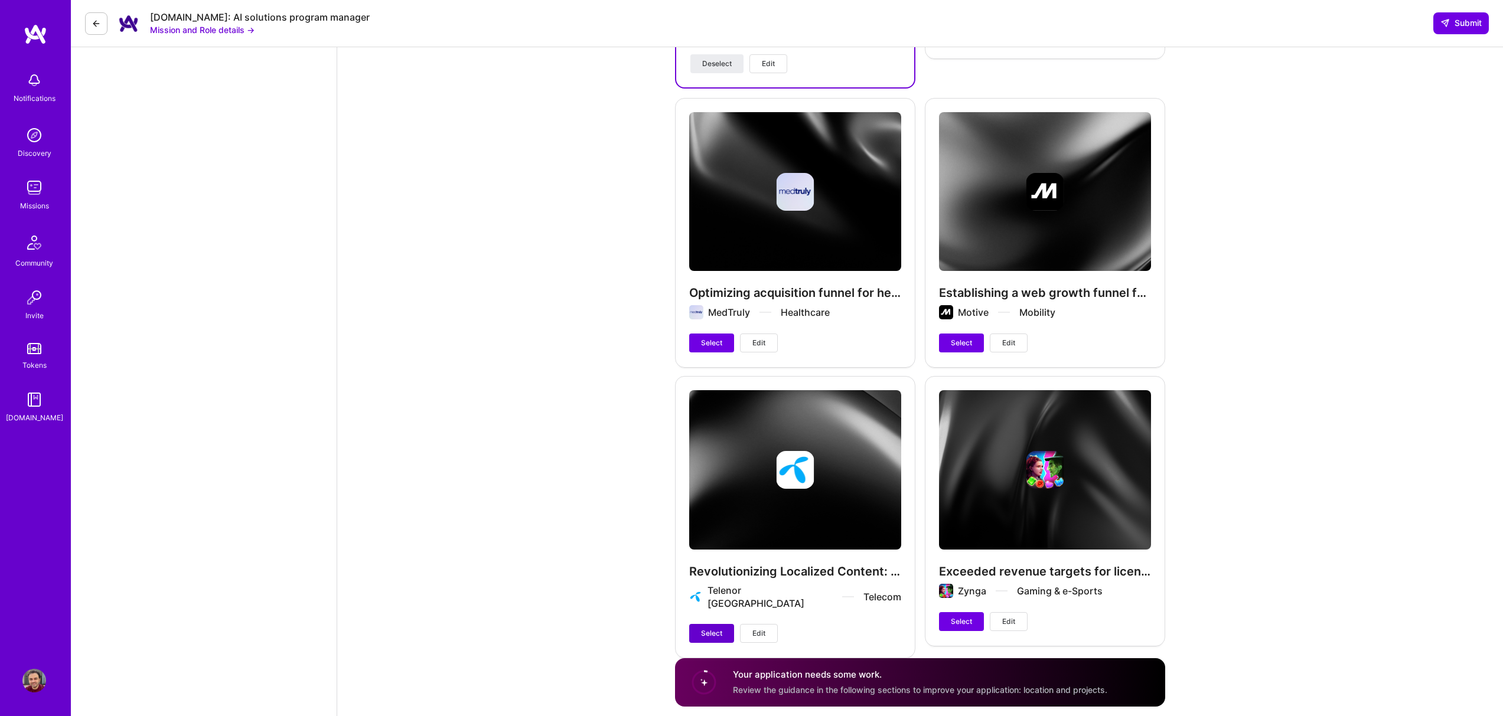
click at [706, 628] on span "Select" at bounding box center [711, 633] width 21 height 11
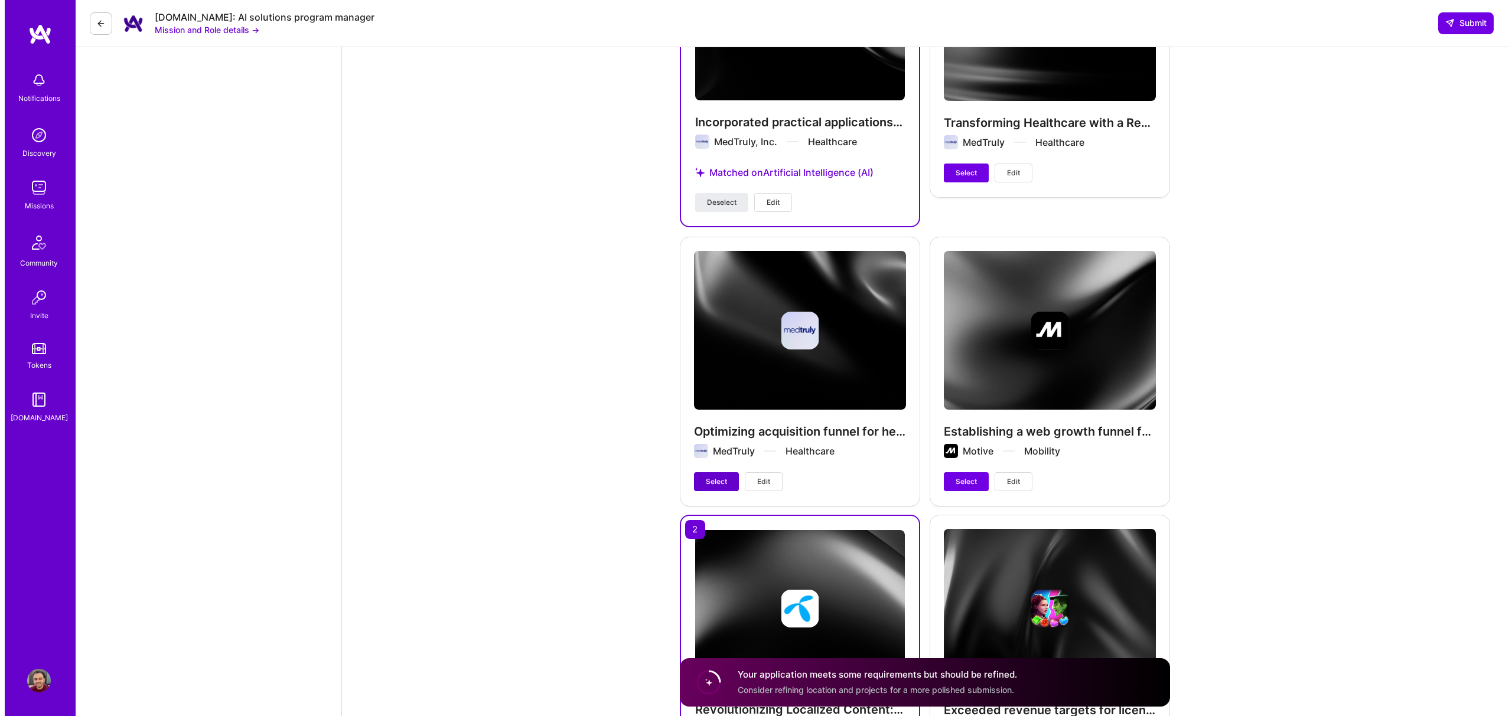
scroll to position [2183, 0]
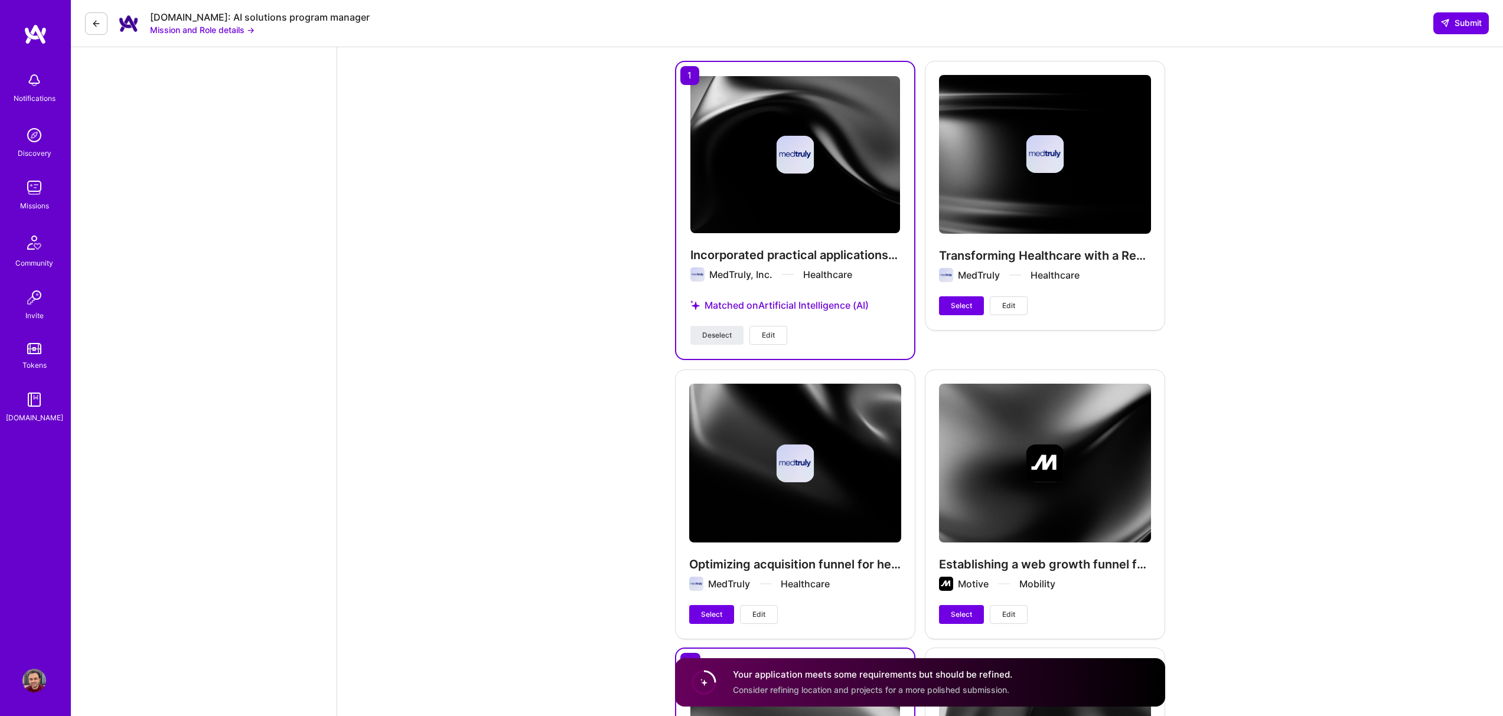
click at [1065, 510] on div "Establishing a web growth funnel for fleet management company Motive Mobility S…" at bounding box center [1045, 504] width 240 height 269
click at [1006, 609] on span "Edit" at bounding box center [1008, 614] width 13 height 11
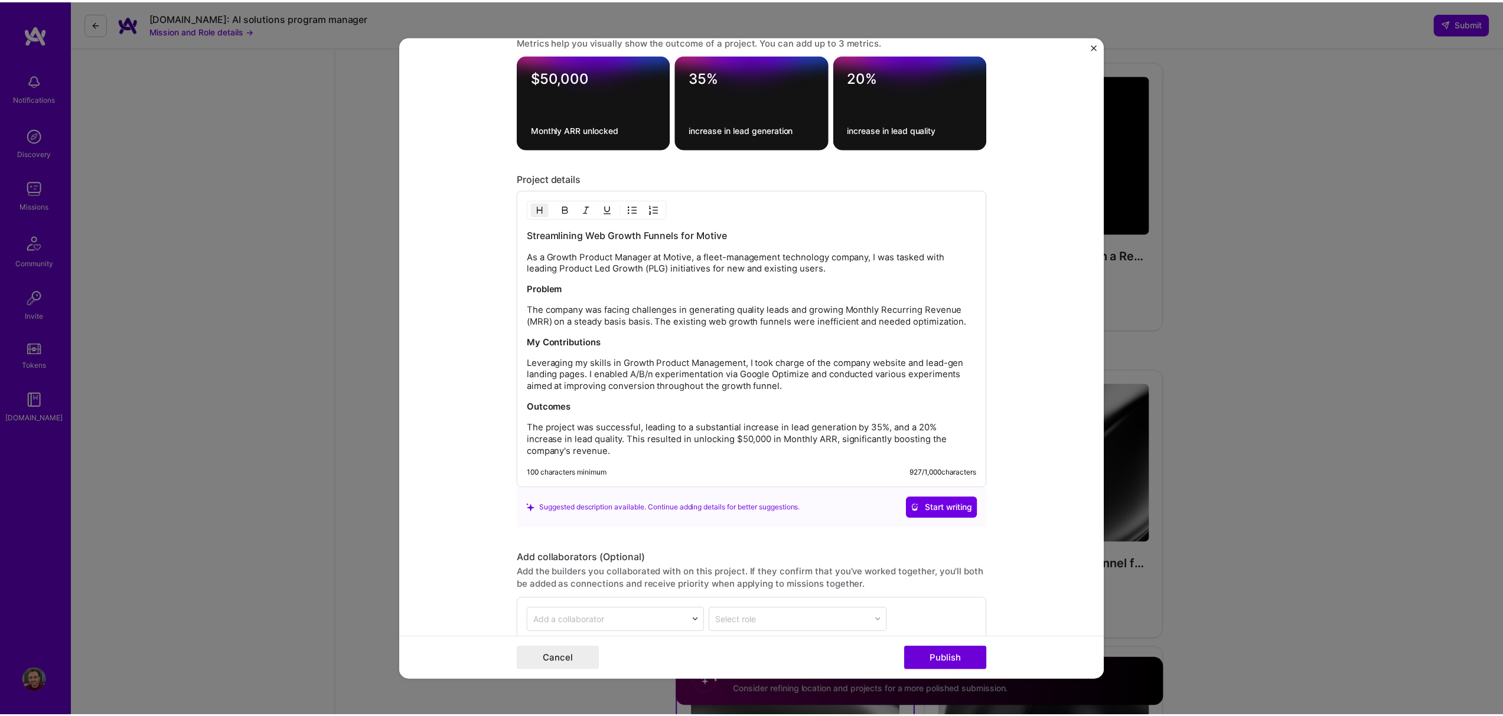
scroll to position [1151, 0]
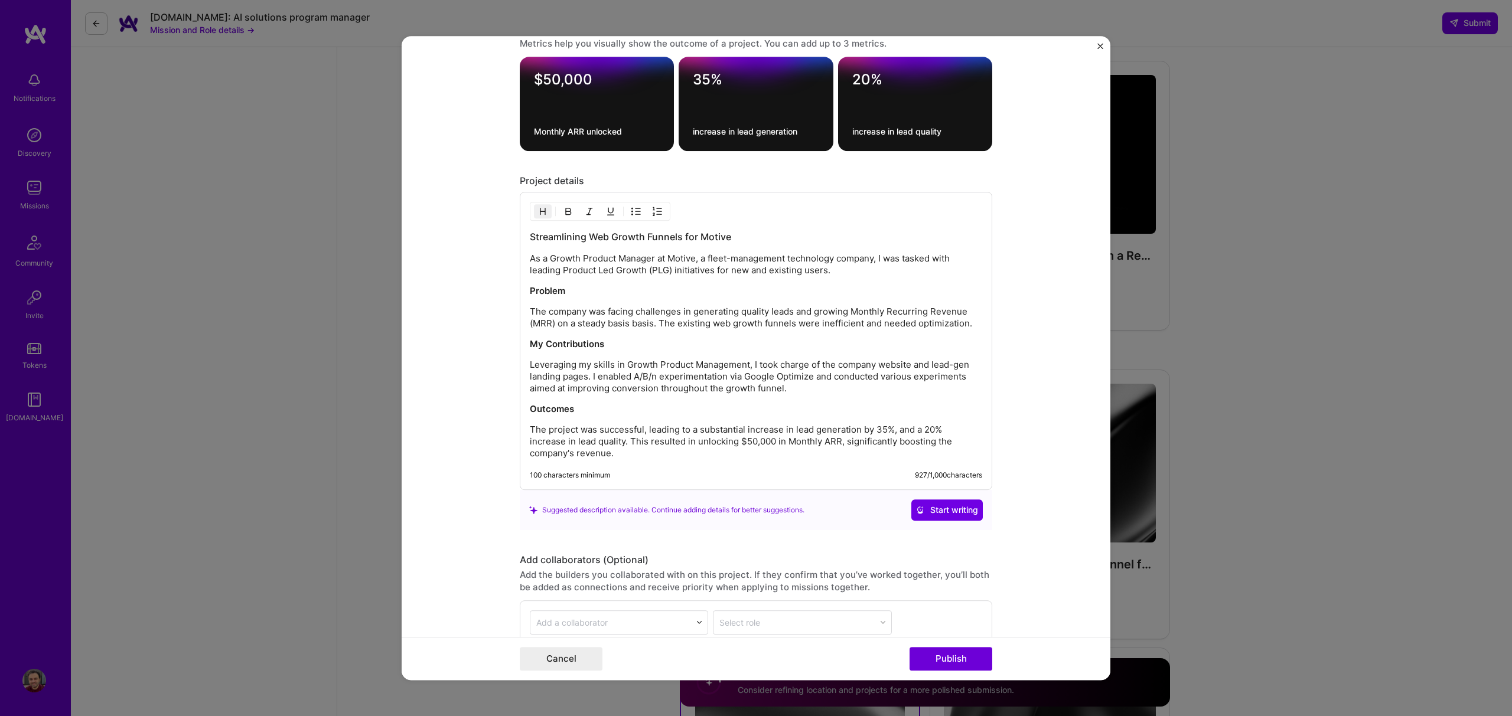
click at [1101, 46] on img "Close" at bounding box center [1100, 46] width 6 height 6
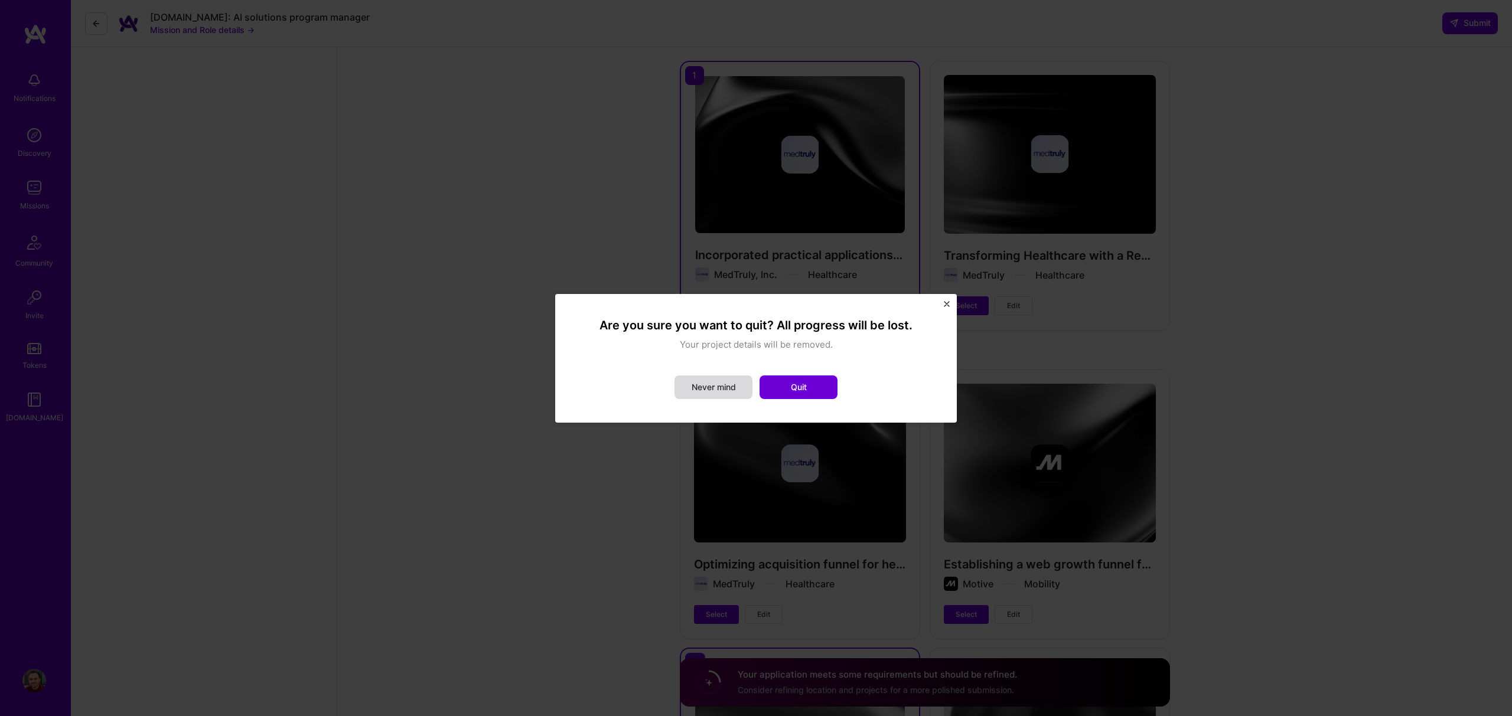
click at [733, 391] on button "Never mind" at bounding box center [713, 388] width 78 height 24
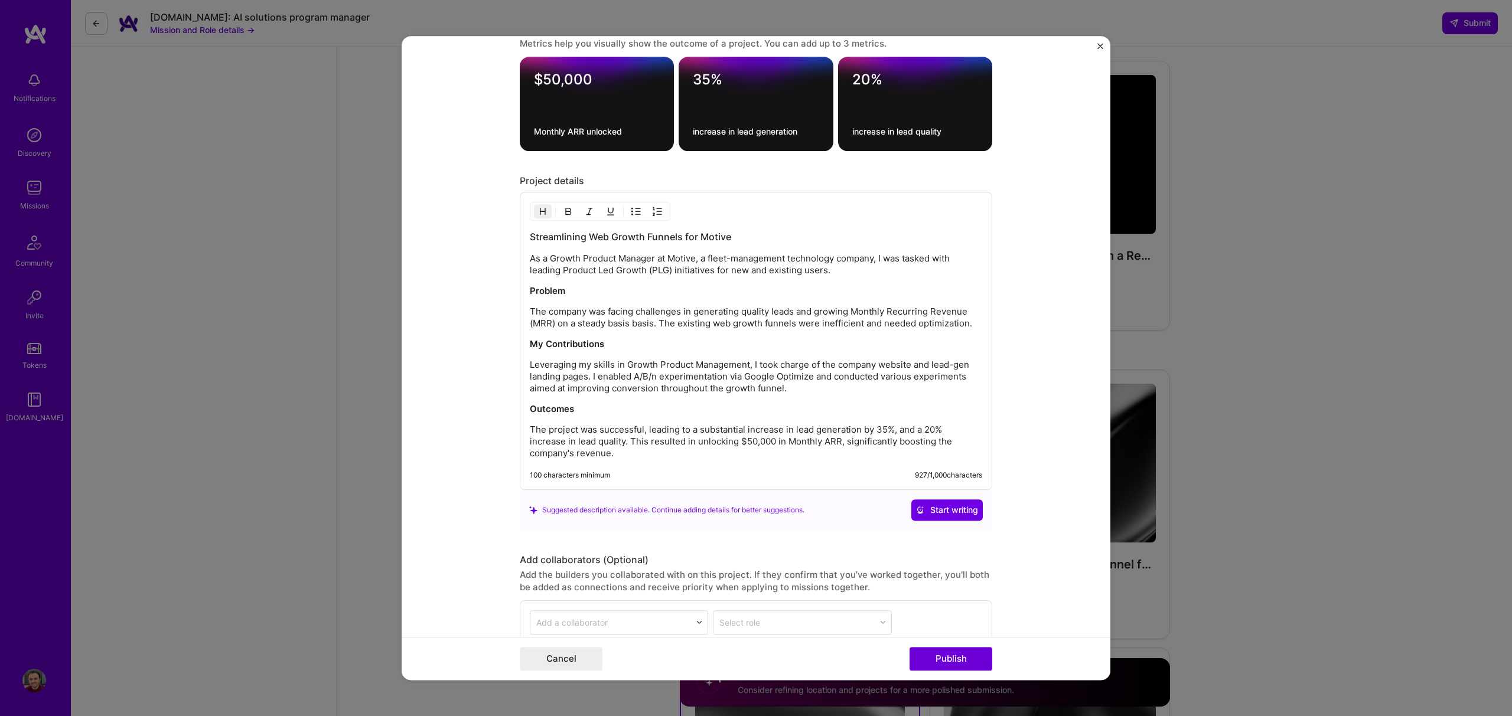
click at [1099, 50] on button "Close" at bounding box center [1100, 49] width 6 height 12
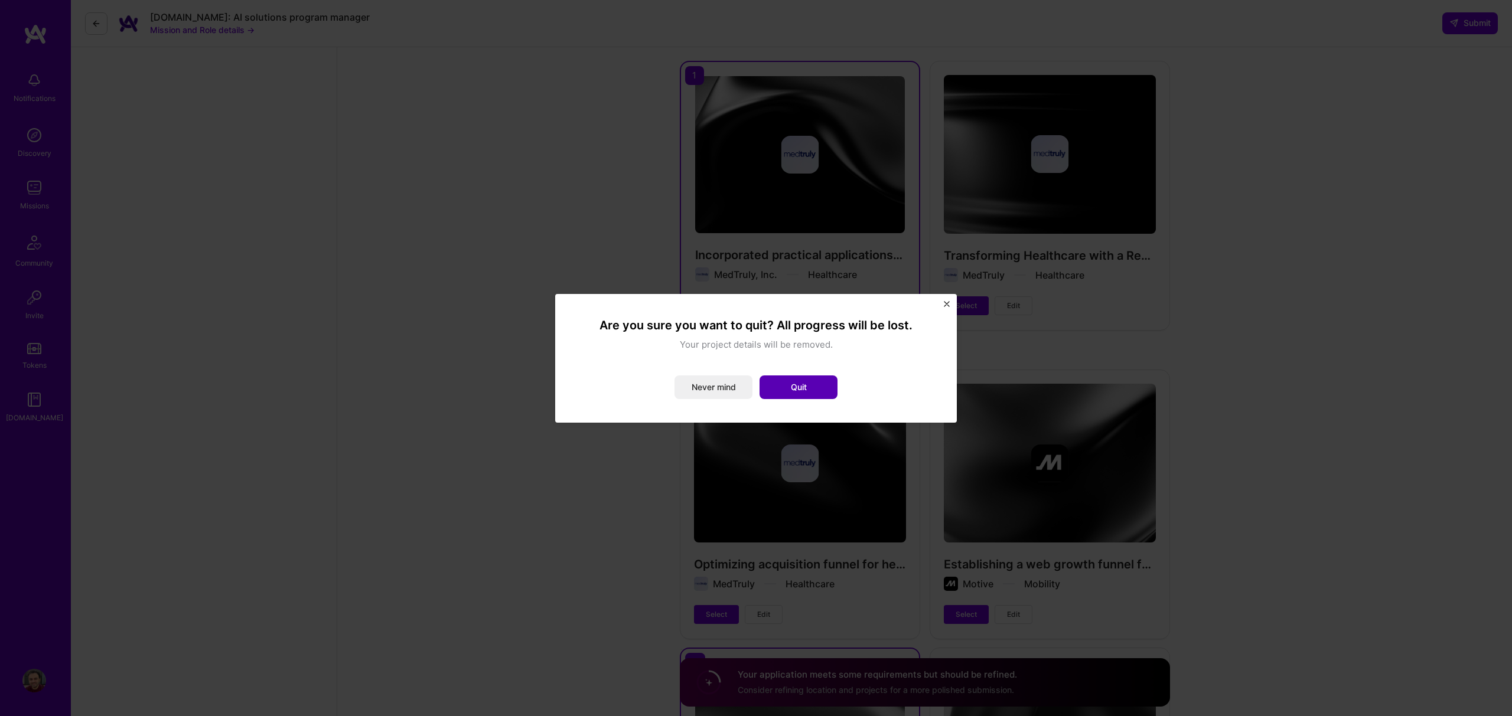
click at [809, 388] on button "Quit" at bounding box center [798, 388] width 78 height 24
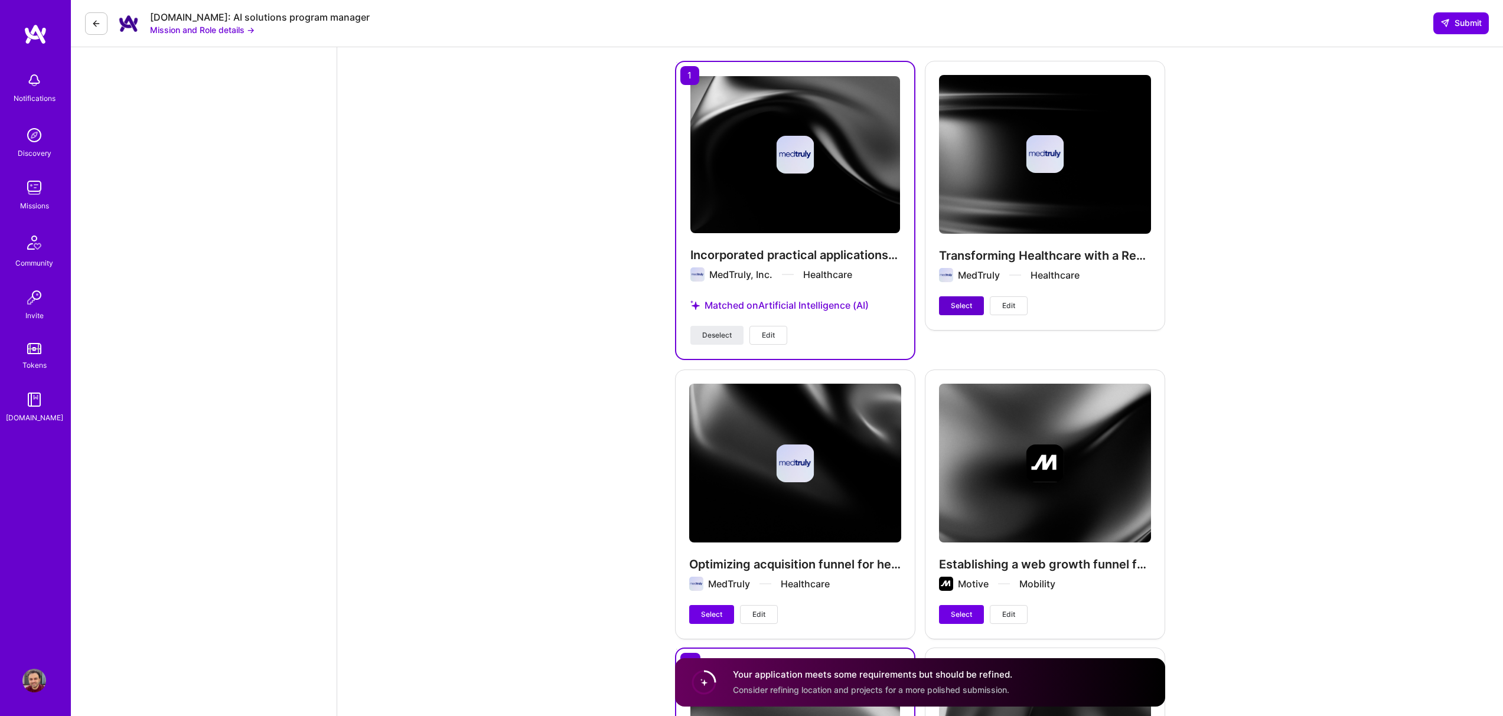
click at [968, 301] on span "Select" at bounding box center [961, 306] width 21 height 11
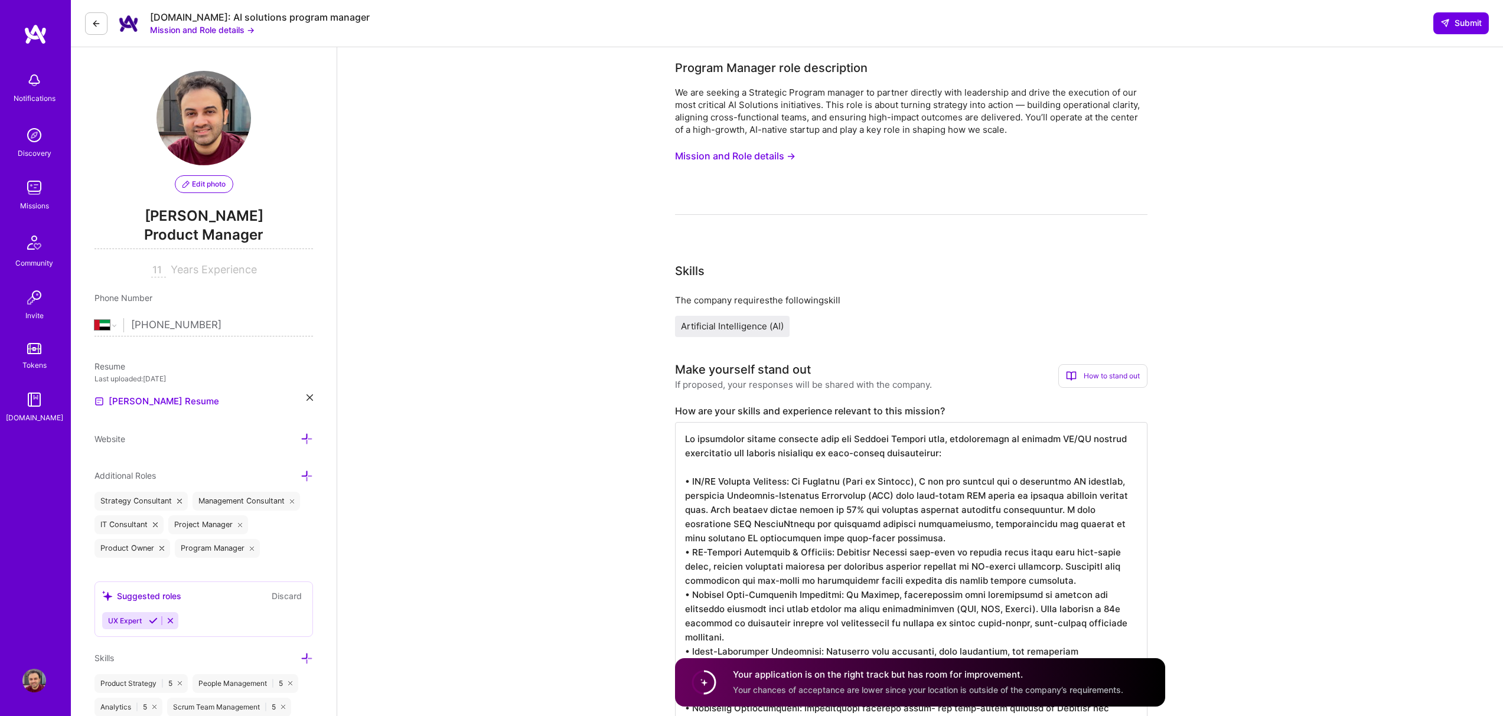
scroll to position [0, 0]
click at [1462, 28] on span "Submit" at bounding box center [1460, 23] width 41 height 12
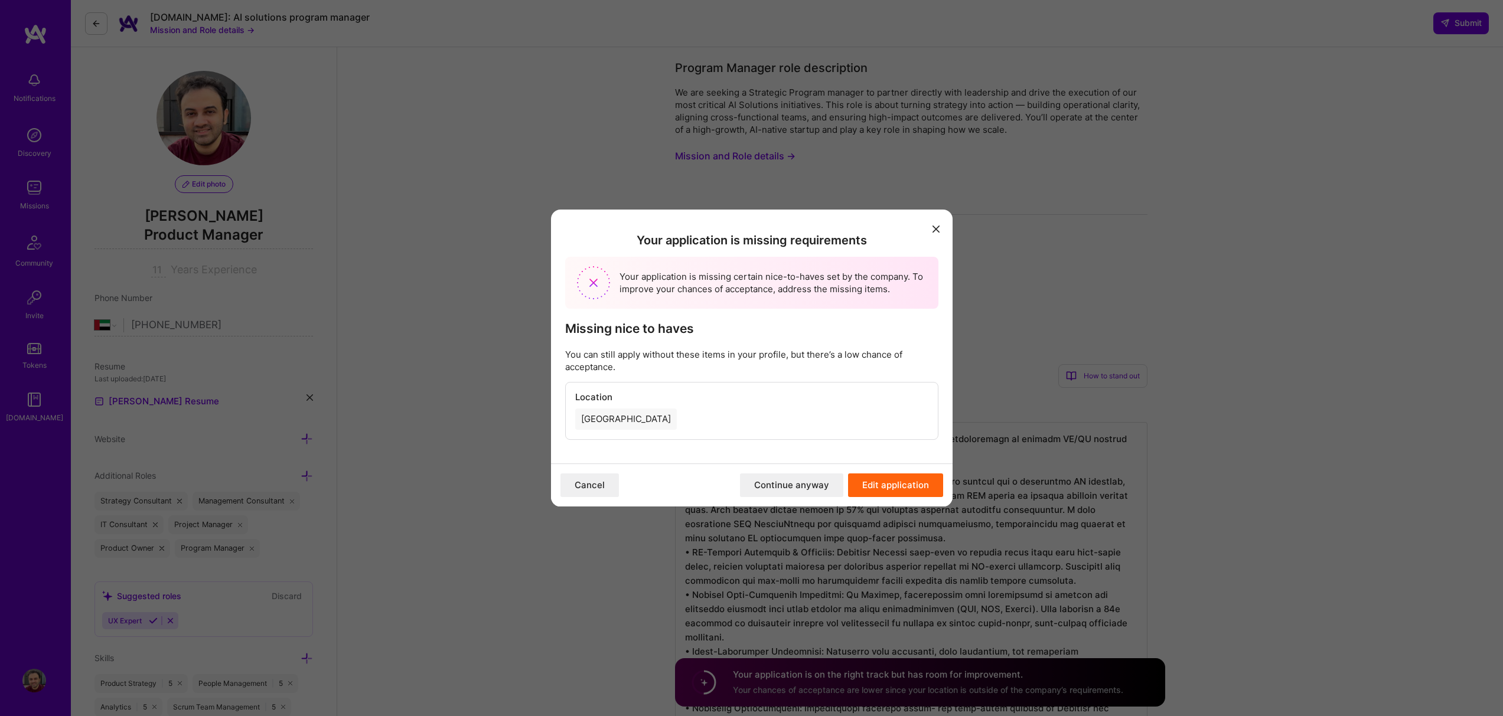
click at [802, 485] on button "Continue anyway" at bounding box center [791, 486] width 103 height 24
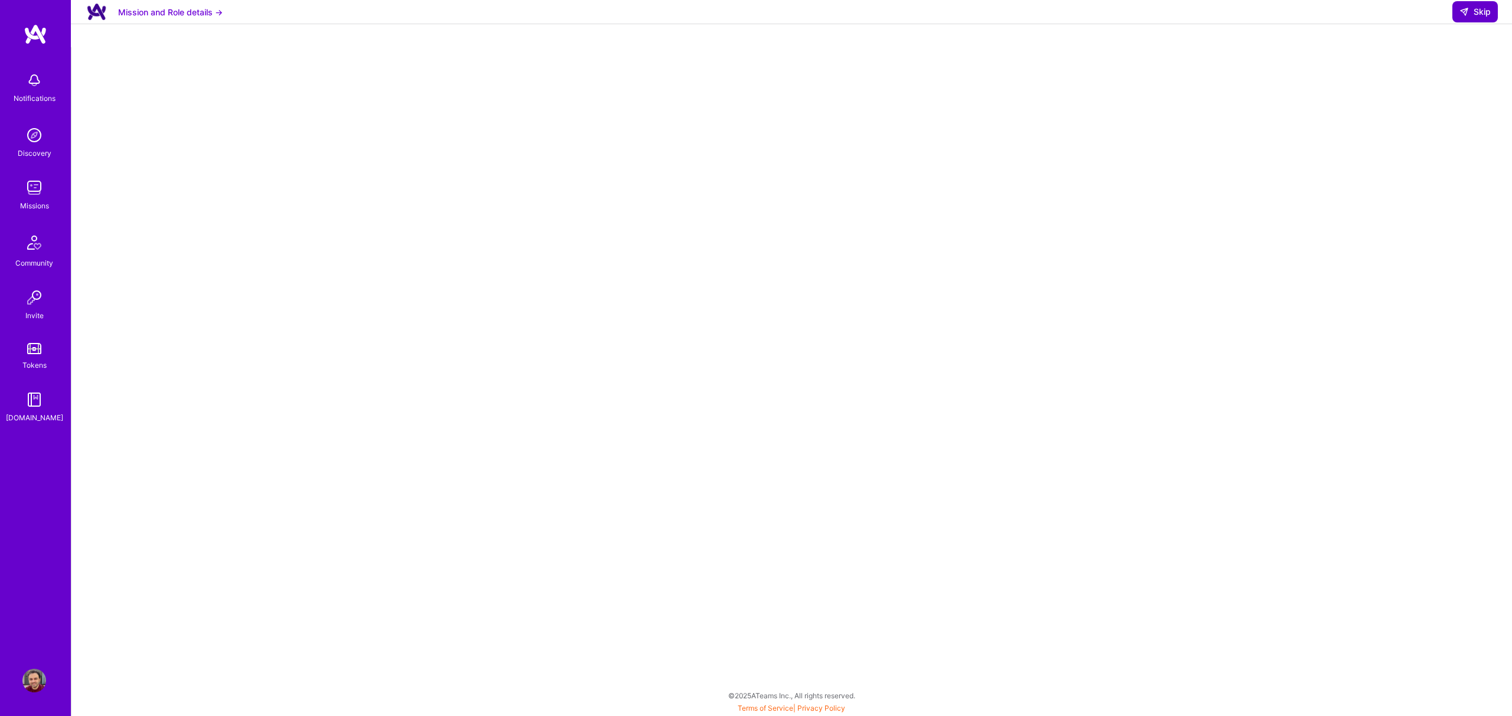
click at [1471, 18] on span "Skip" at bounding box center [1474, 12] width 31 height 12
select select "AE"
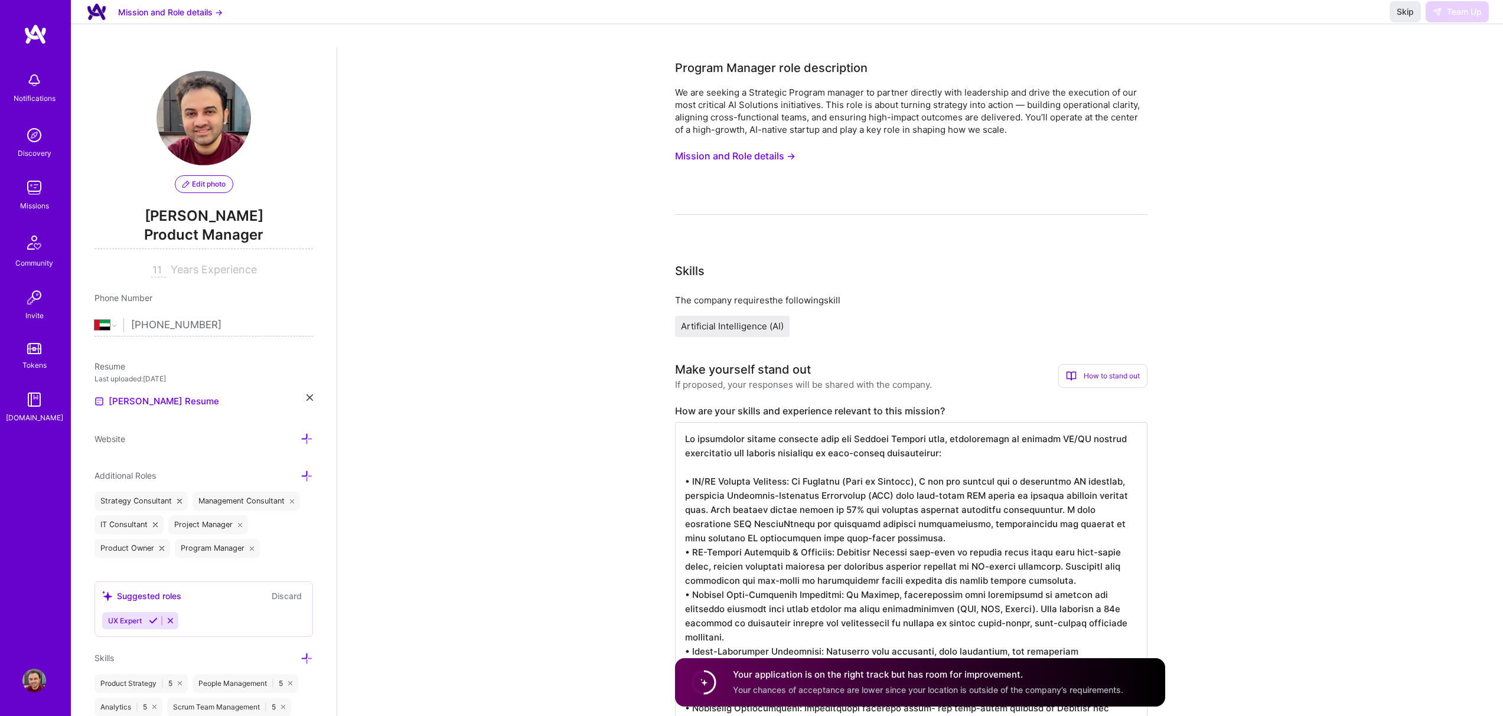
click at [1441, 22] on div "Skip Team Up" at bounding box center [1438, 11] width 99 height 21
click at [1466, 22] on div "Skip Team Up" at bounding box center [1438, 11] width 99 height 21
click at [1399, 18] on span "Skip" at bounding box center [1404, 12] width 17 height 12
click at [175, 18] on button "Mission and Role details →" at bounding box center [170, 12] width 105 height 12
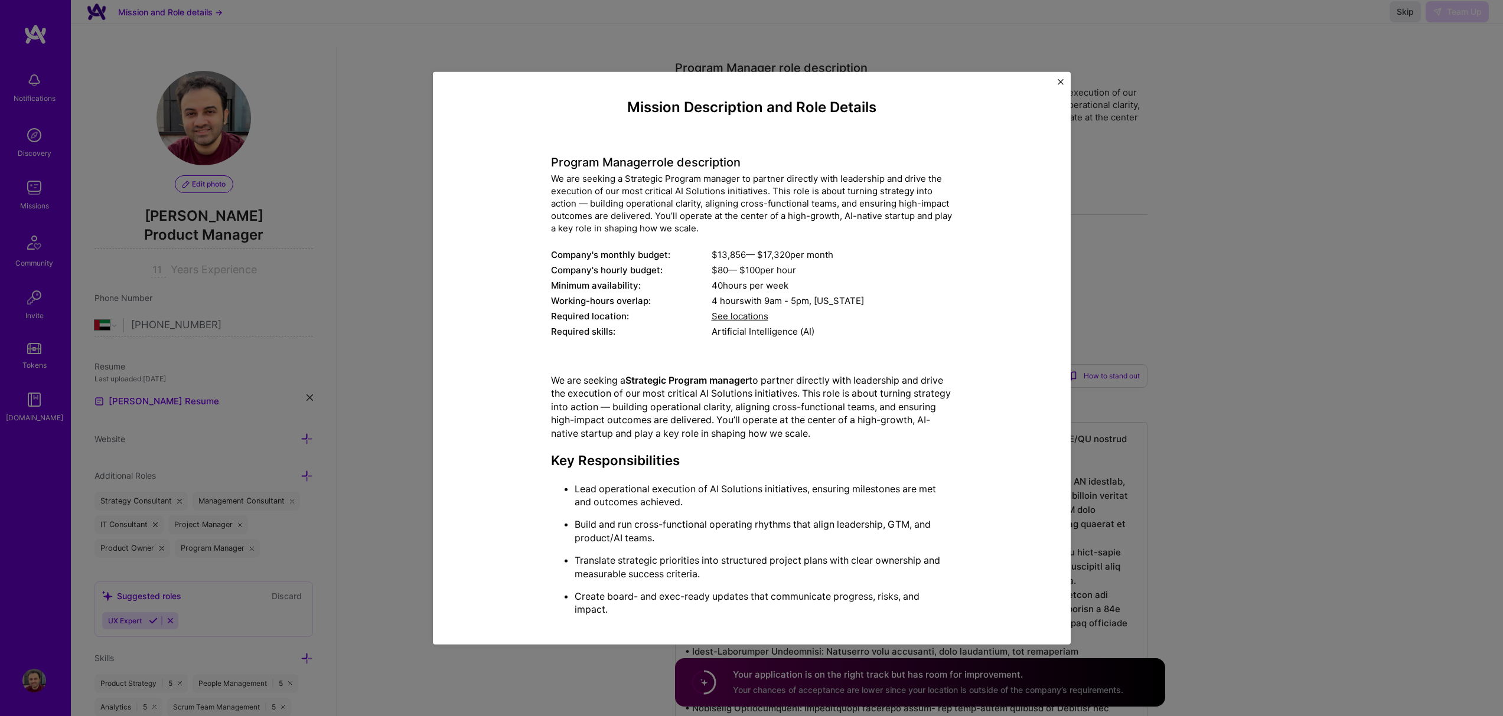
click at [413, 169] on div "Mission Description and Role Details Program Manager role description We are se…" at bounding box center [751, 358] width 1503 height 716
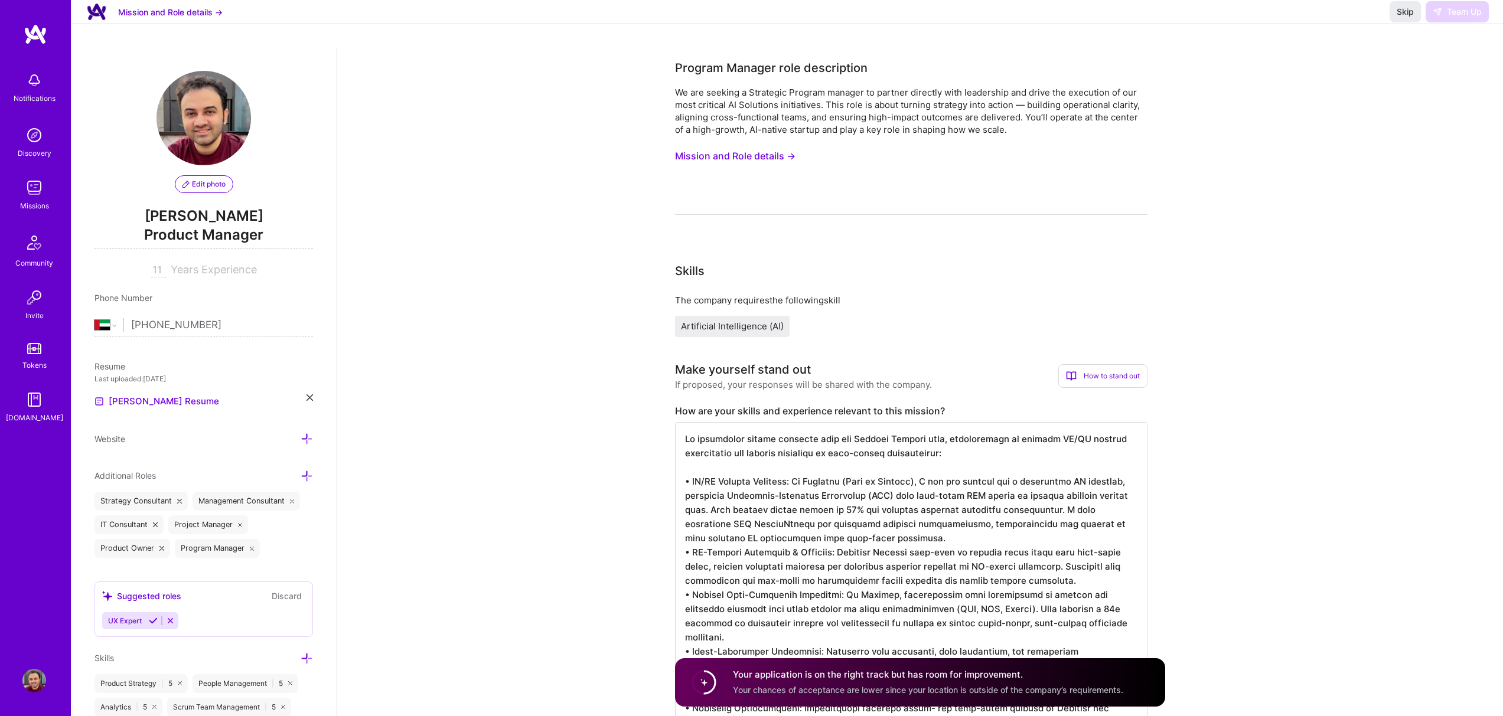
click at [1450, 20] on div "Skip Team Up" at bounding box center [1438, 11] width 99 height 21
click at [137, 18] on button "Mission and Role details →" at bounding box center [170, 12] width 105 height 12
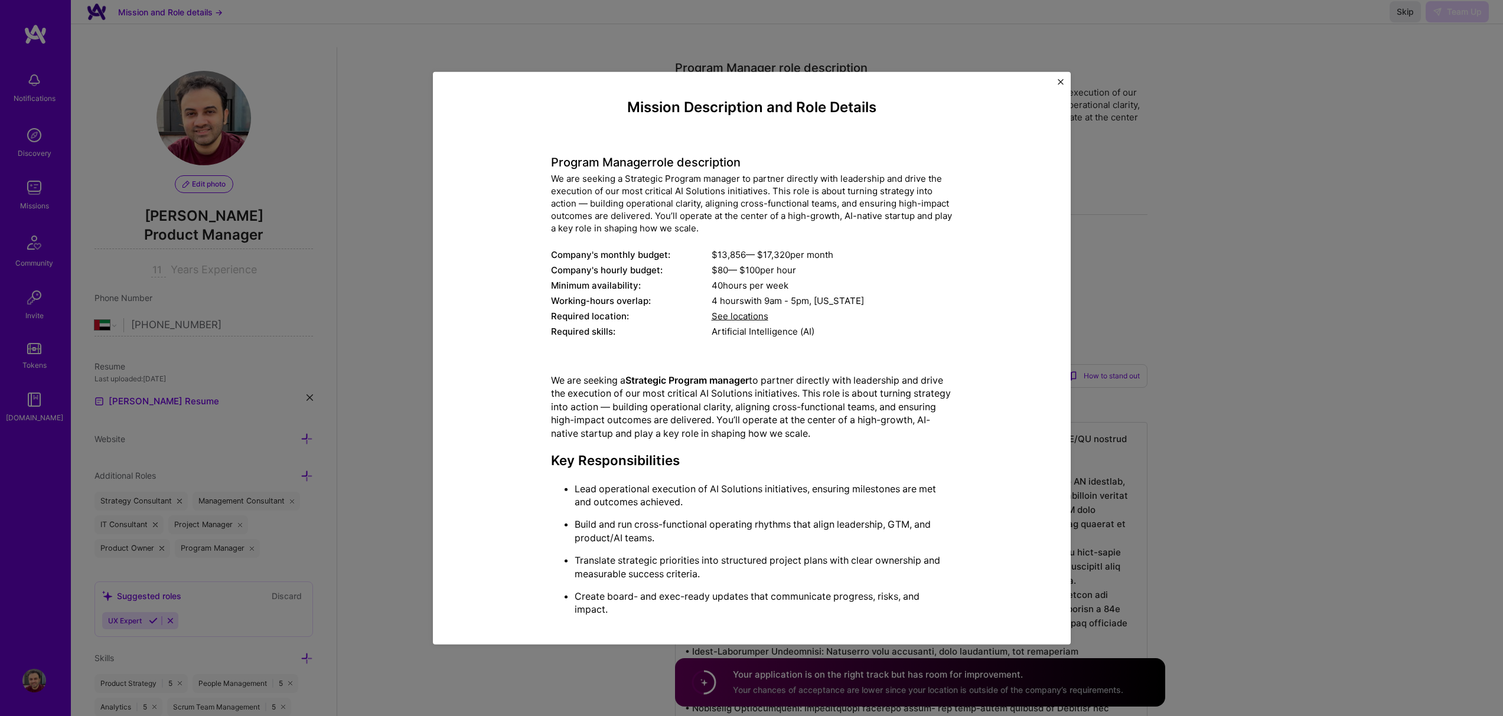
click at [34, 26] on div "Mission Description and Role Details Program Manager role description We are se…" at bounding box center [751, 358] width 1503 height 716
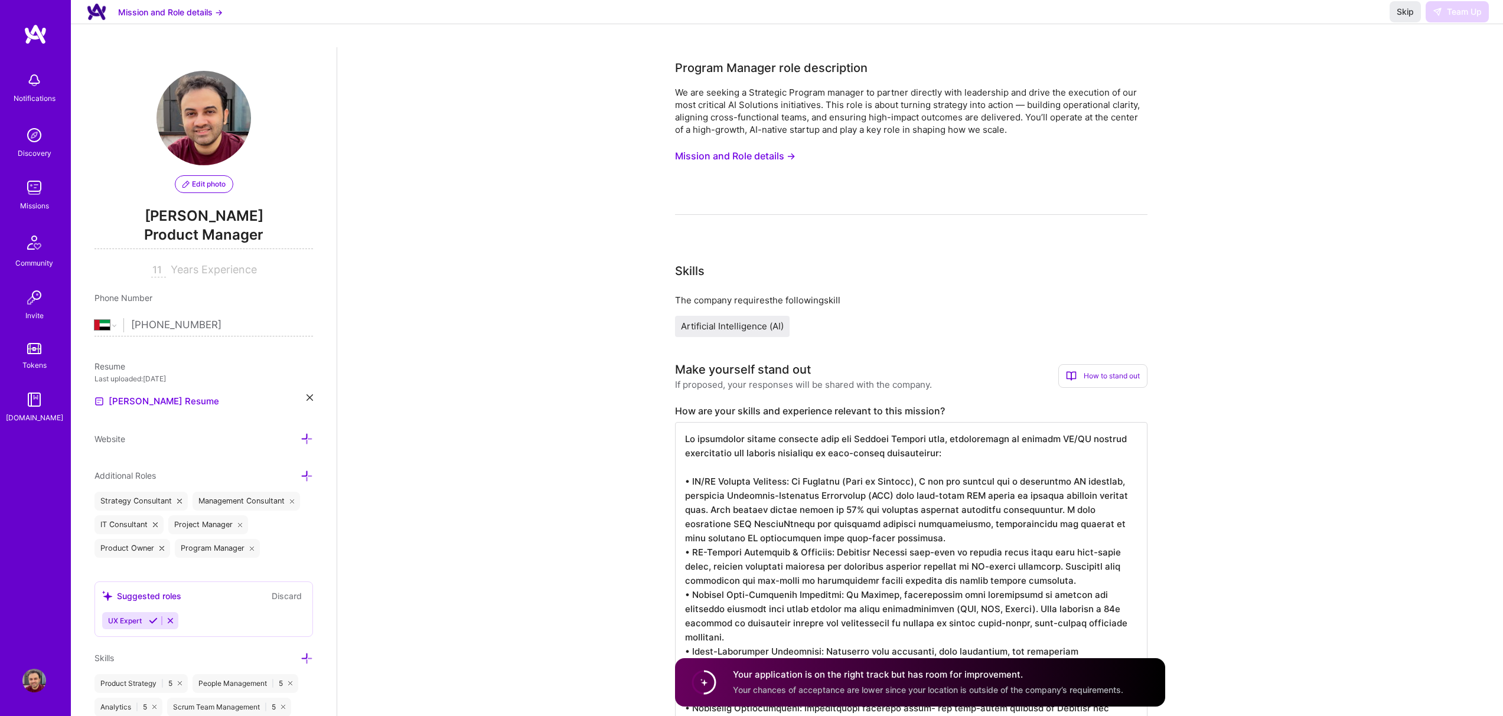
click at [38, 26] on img at bounding box center [36, 34] width 24 height 21
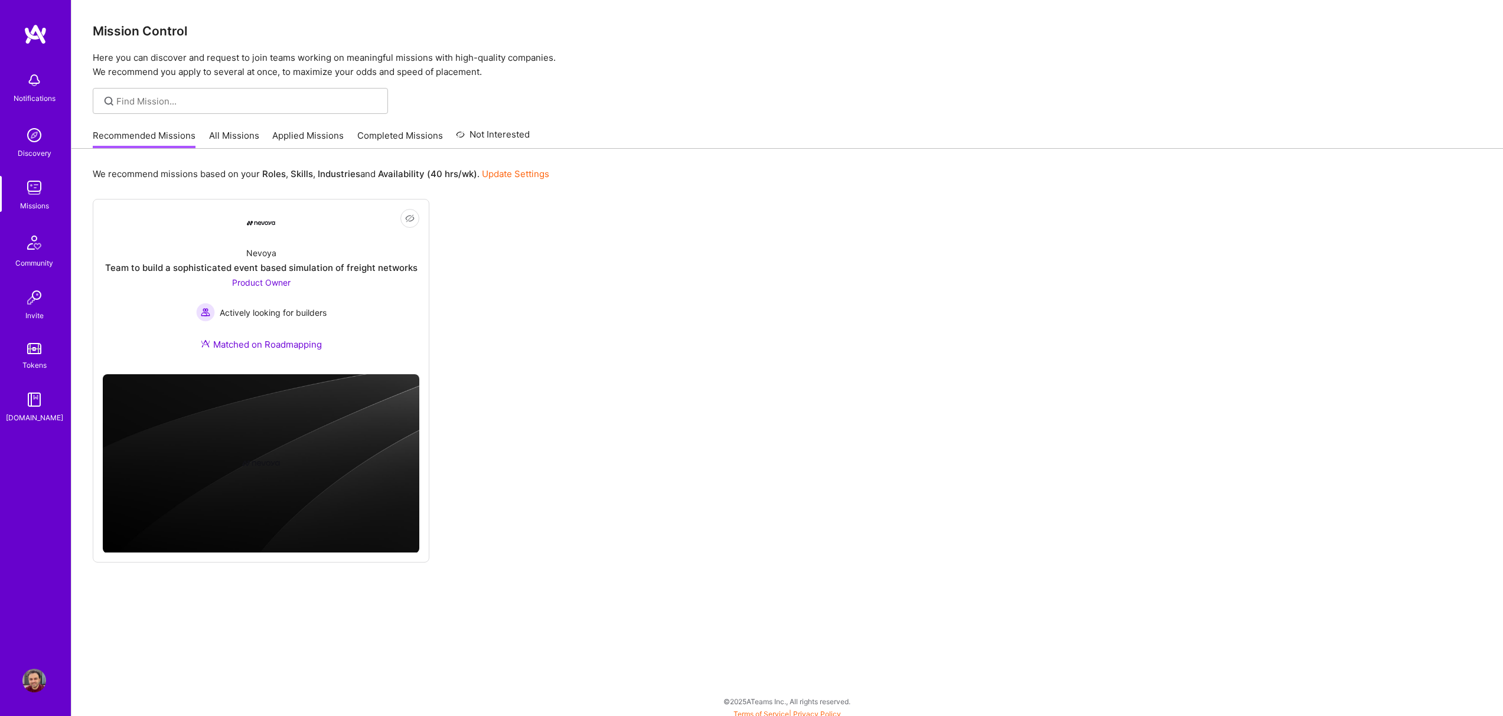
click at [249, 136] on link "All Missions" at bounding box center [234, 138] width 50 height 19
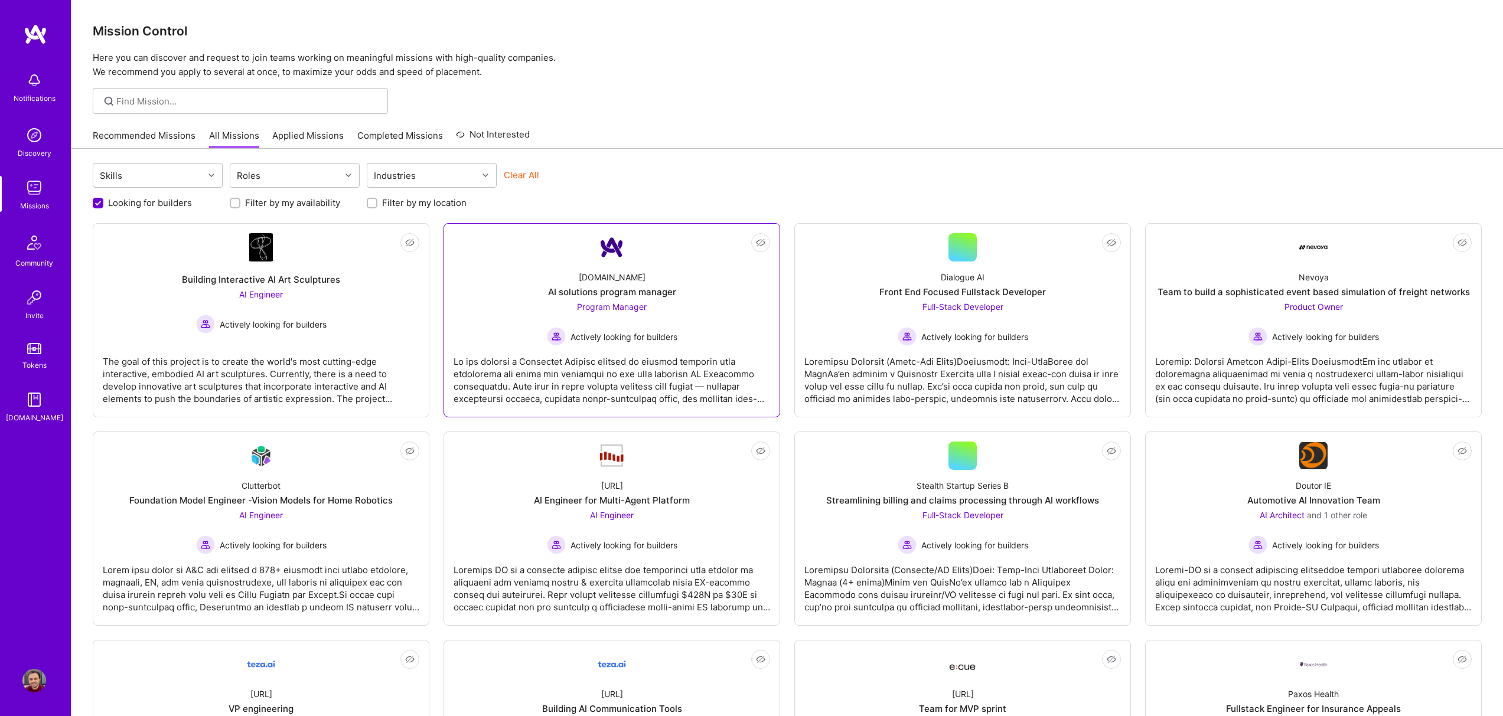
click at [492, 378] on div at bounding box center [611, 375] width 316 height 59
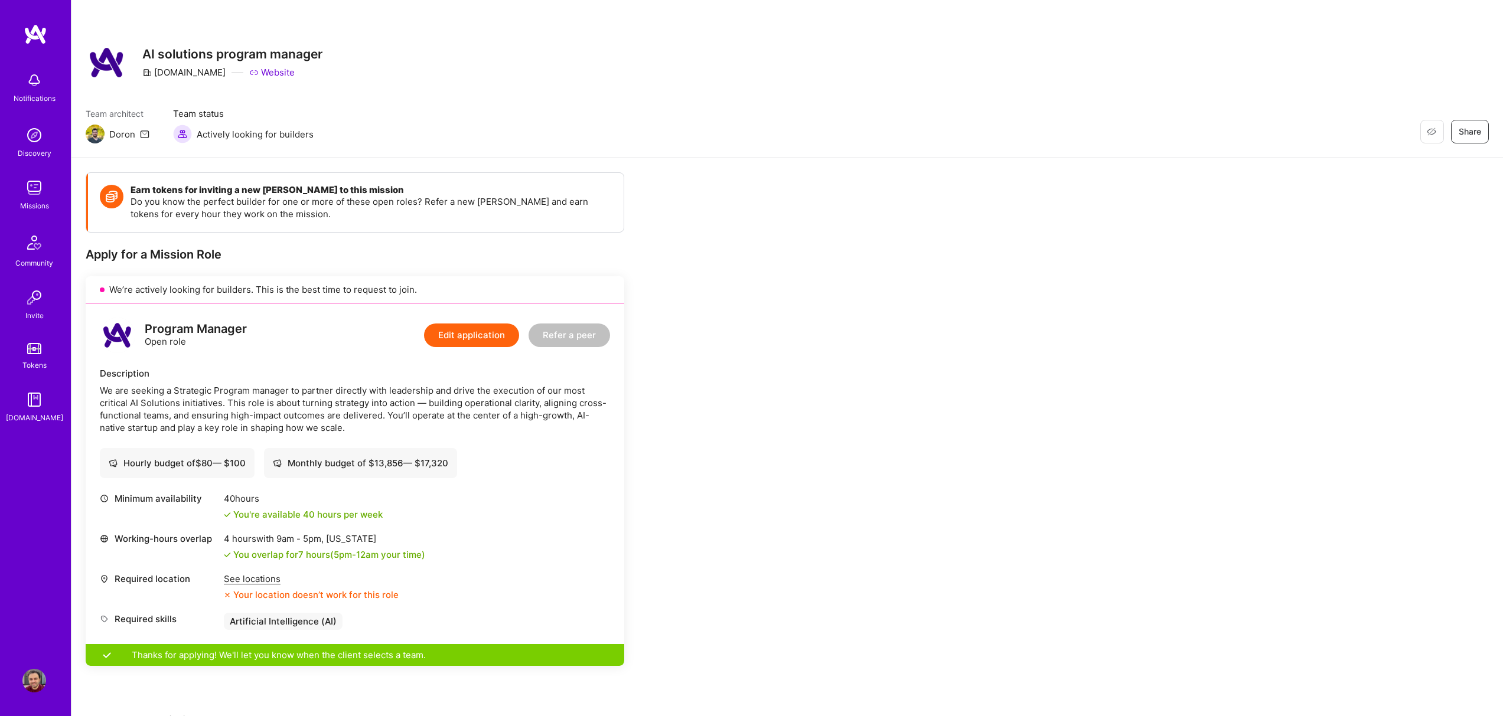
click at [142, 134] on icon at bounding box center [144, 133] width 9 height 9
click at [29, 193] on img at bounding box center [34, 188] width 24 height 24
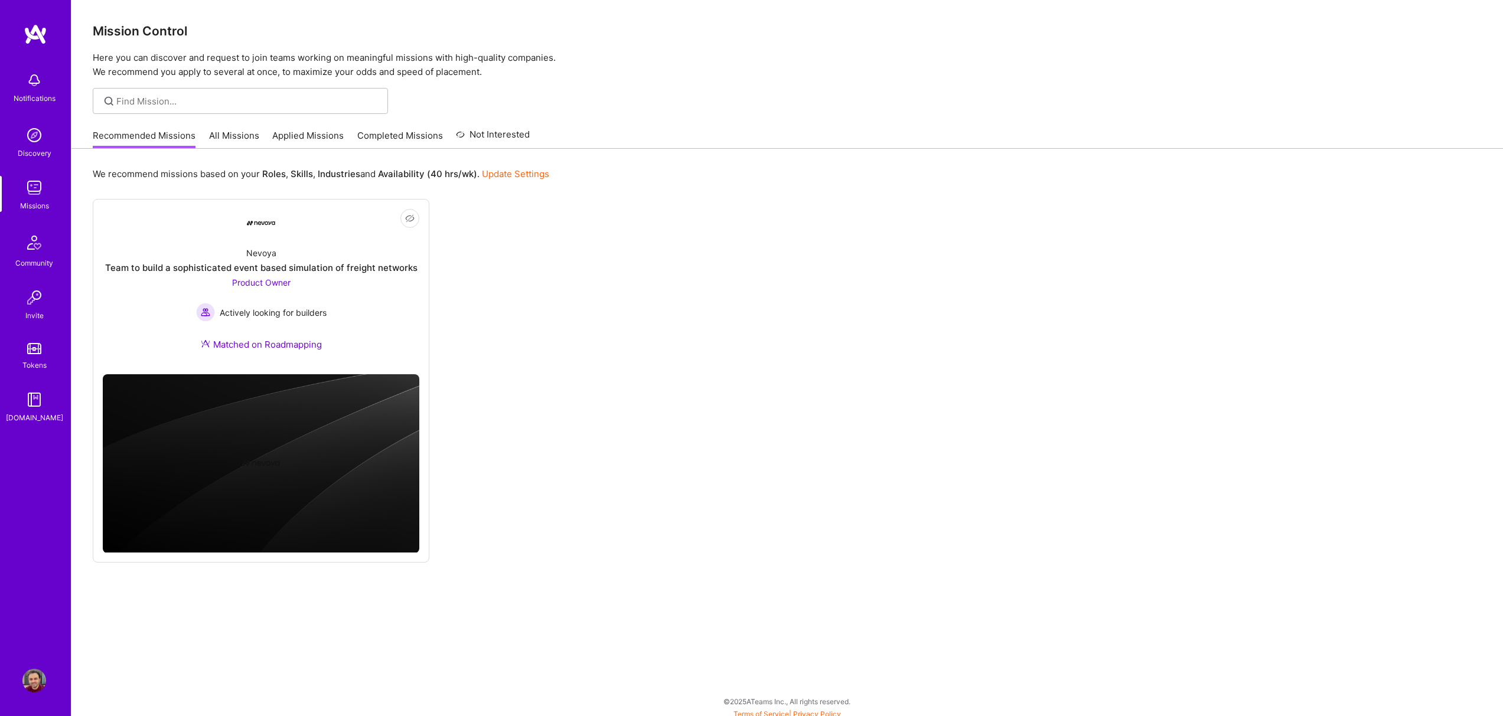
click at [247, 133] on link "All Missions" at bounding box center [234, 138] width 50 height 19
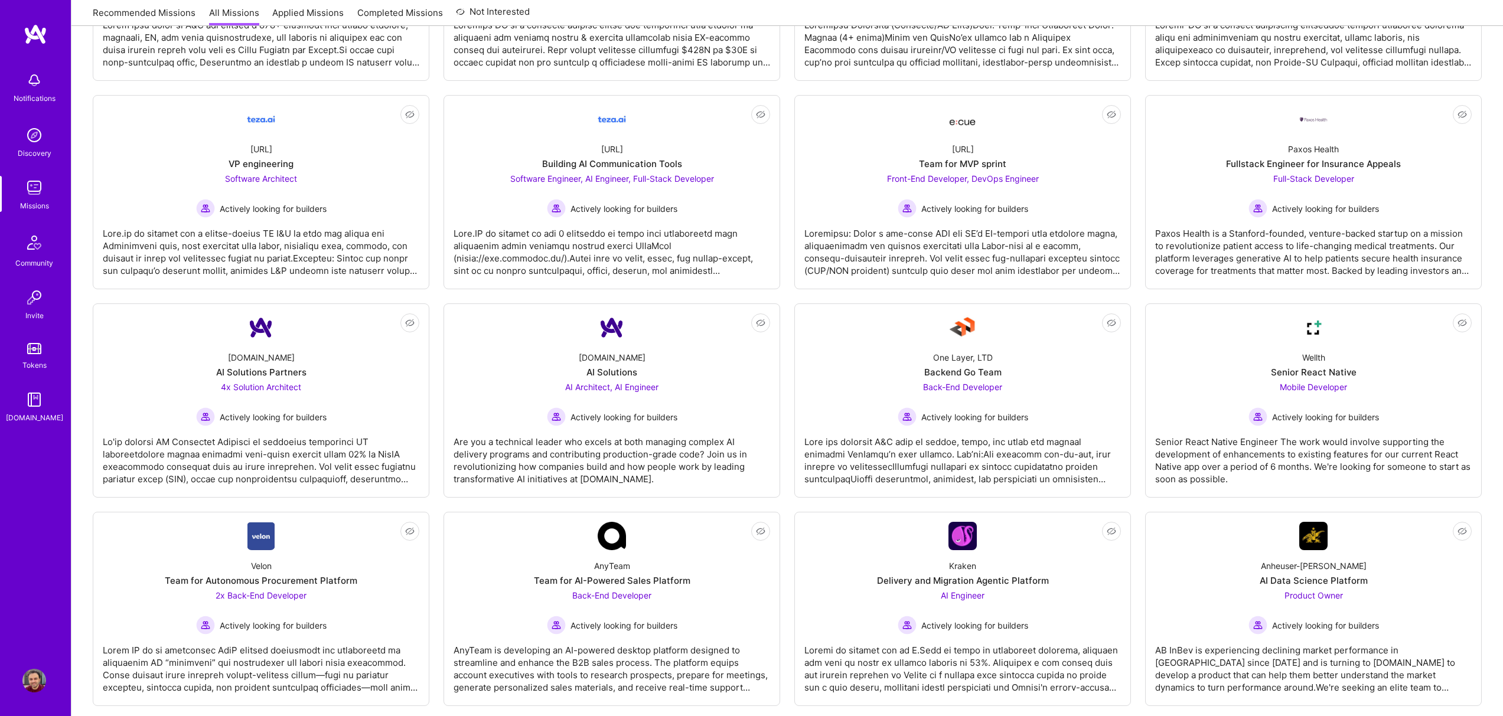
scroll to position [671, 0]
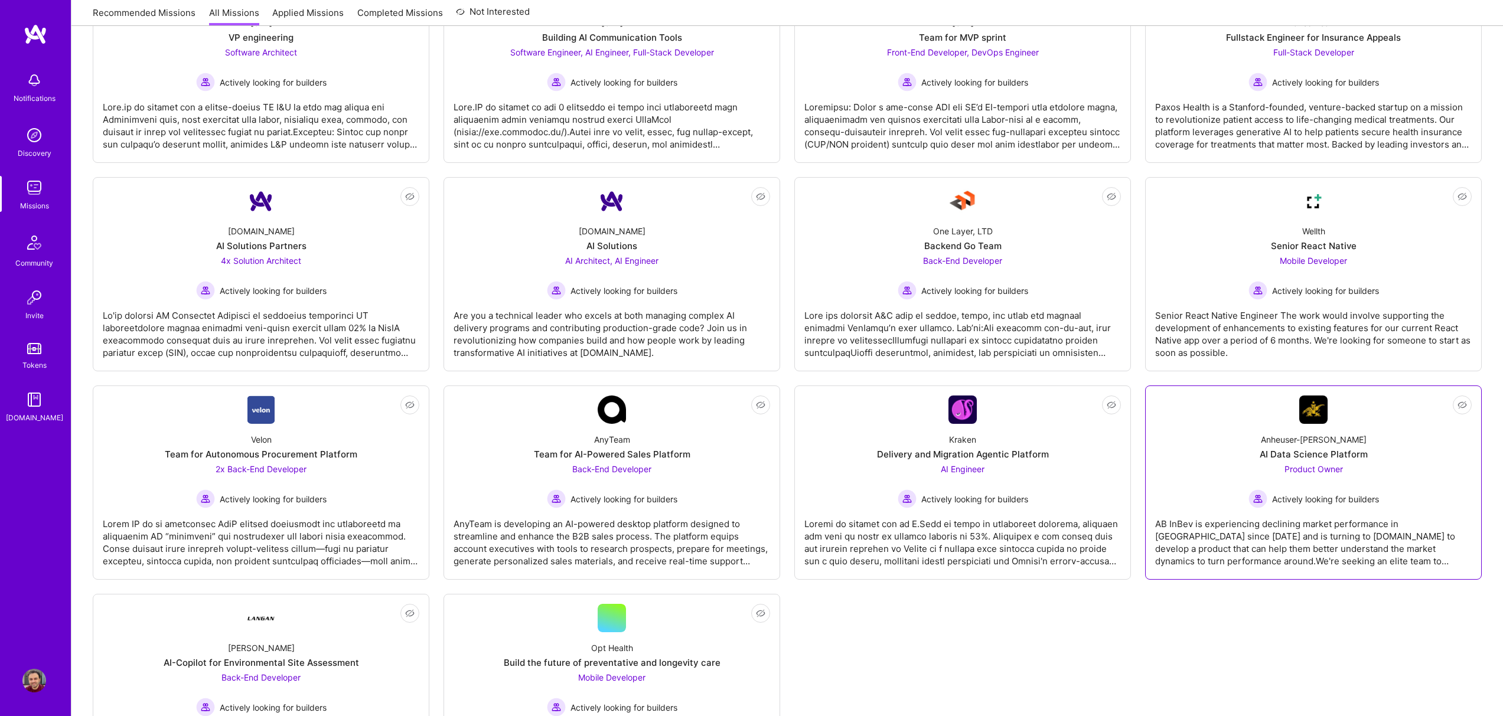
click at [1226, 460] on div "Anheuser-[PERSON_NAME] Data Science Platform Product Owner Actively looking for…" at bounding box center [1313, 466] width 316 height 84
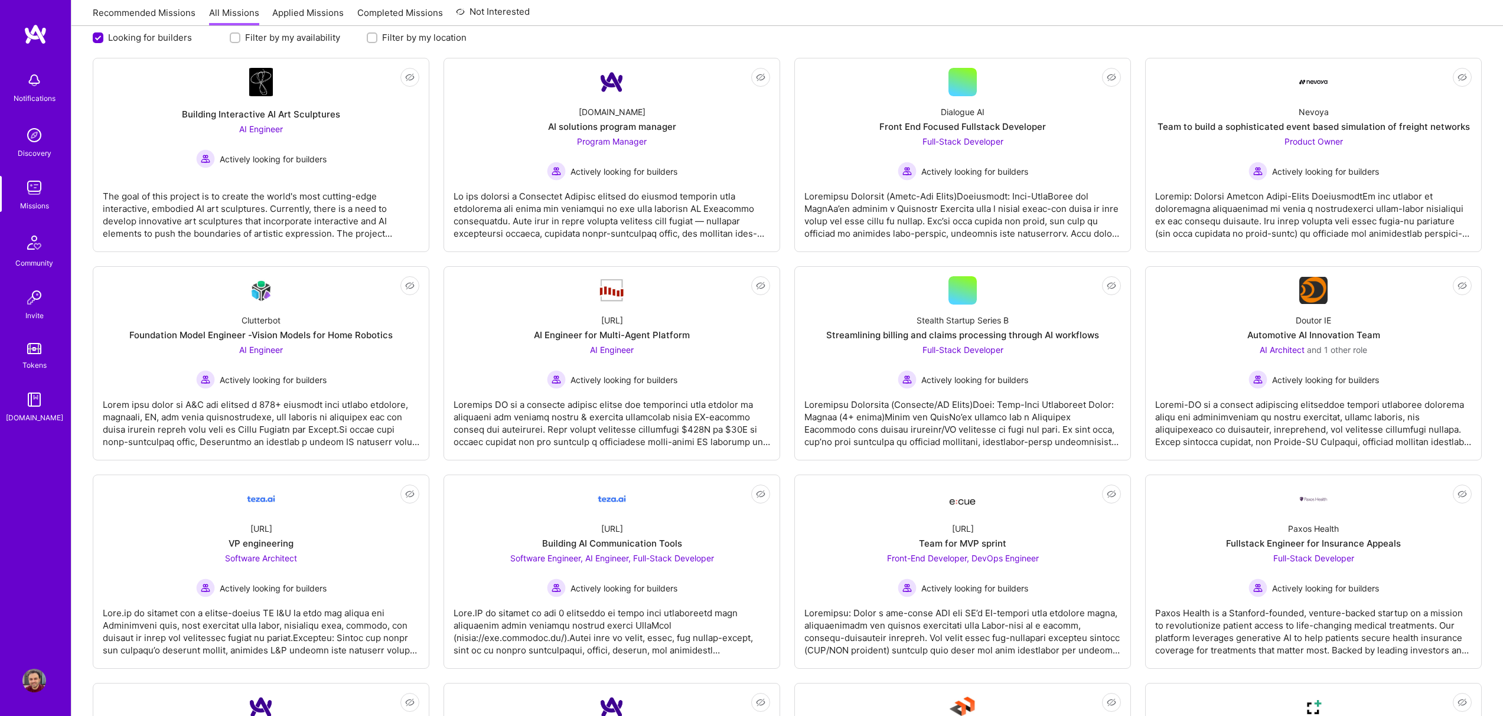
scroll to position [33, 0]
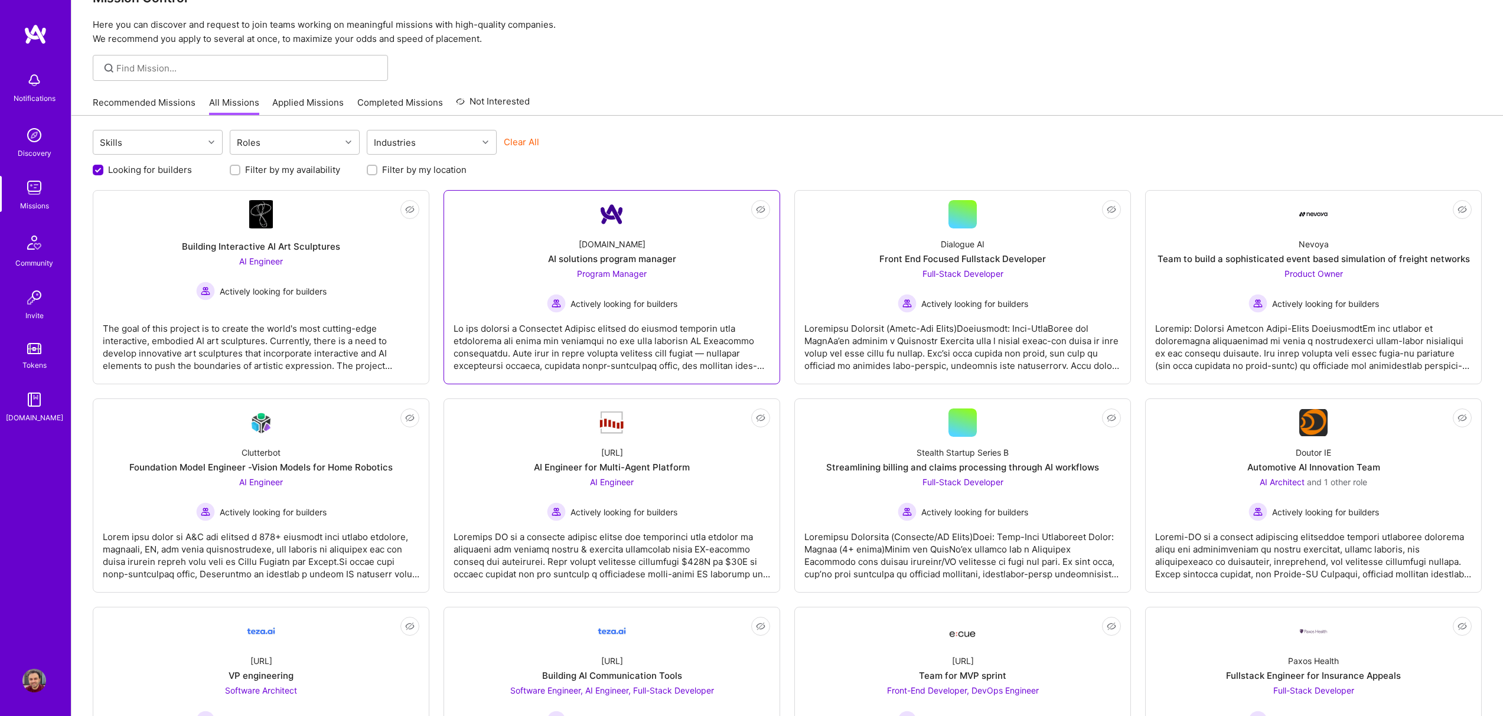
click at [699, 339] on div at bounding box center [611, 342] width 316 height 59
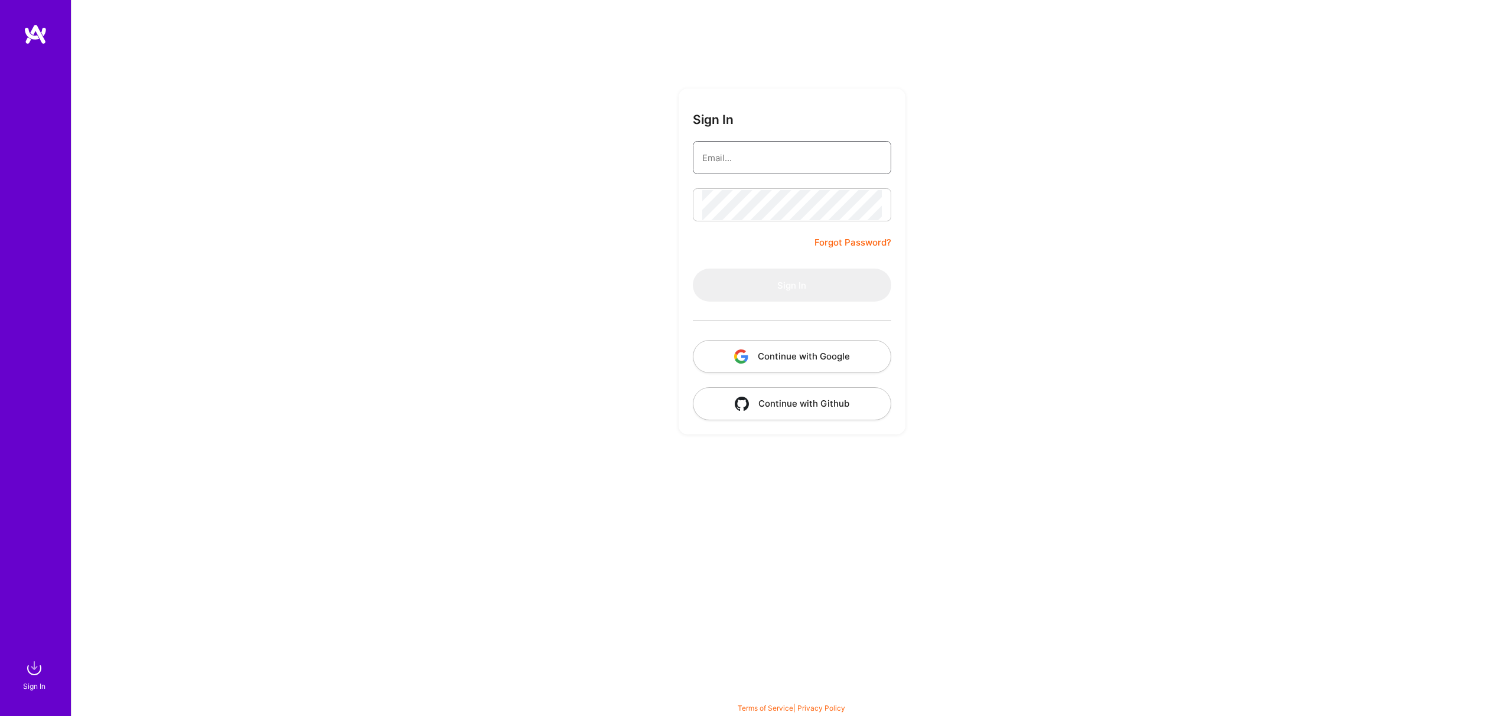
type input "russella@bu.edu"
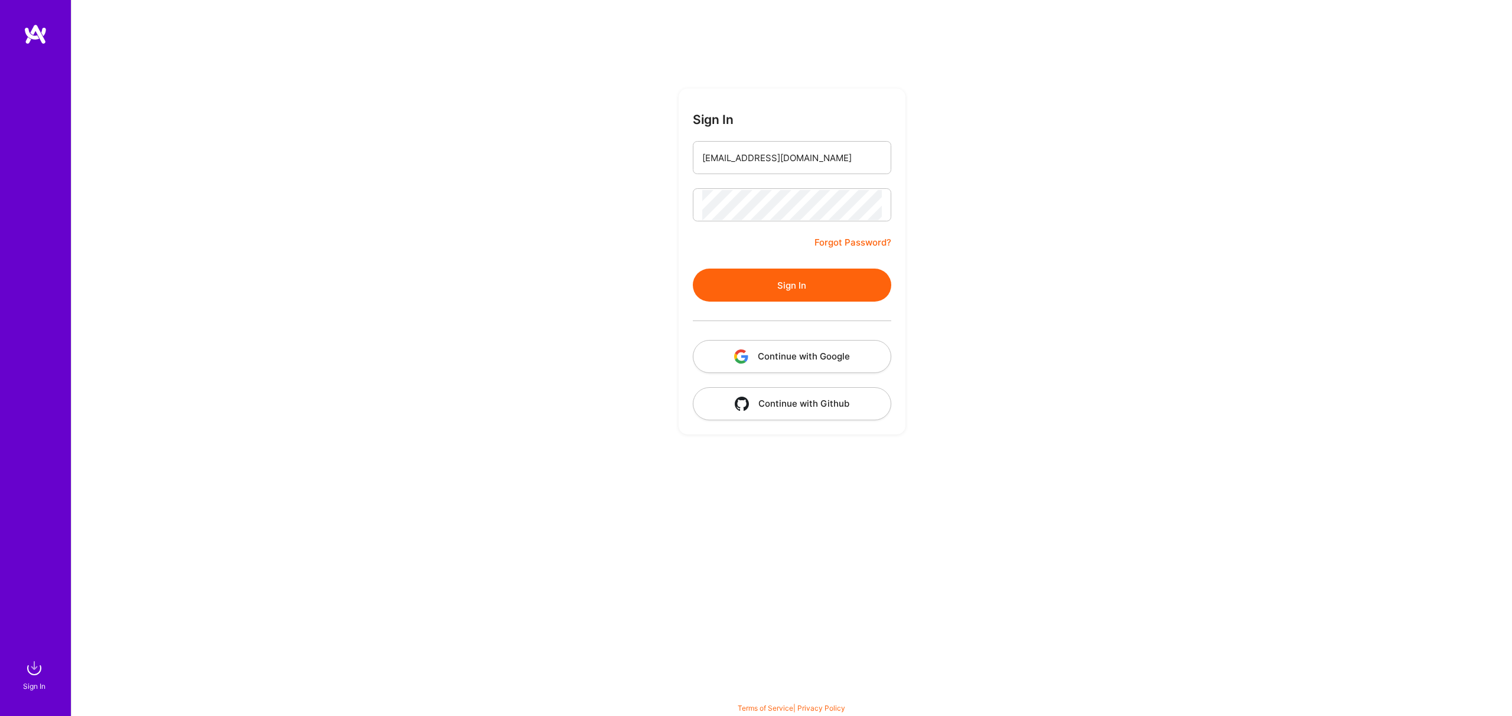
click at [766, 250] on form "Sign In russella@bu.edu Forgot Password? Sign In Continue with Google Continue …" at bounding box center [791, 262] width 227 height 346
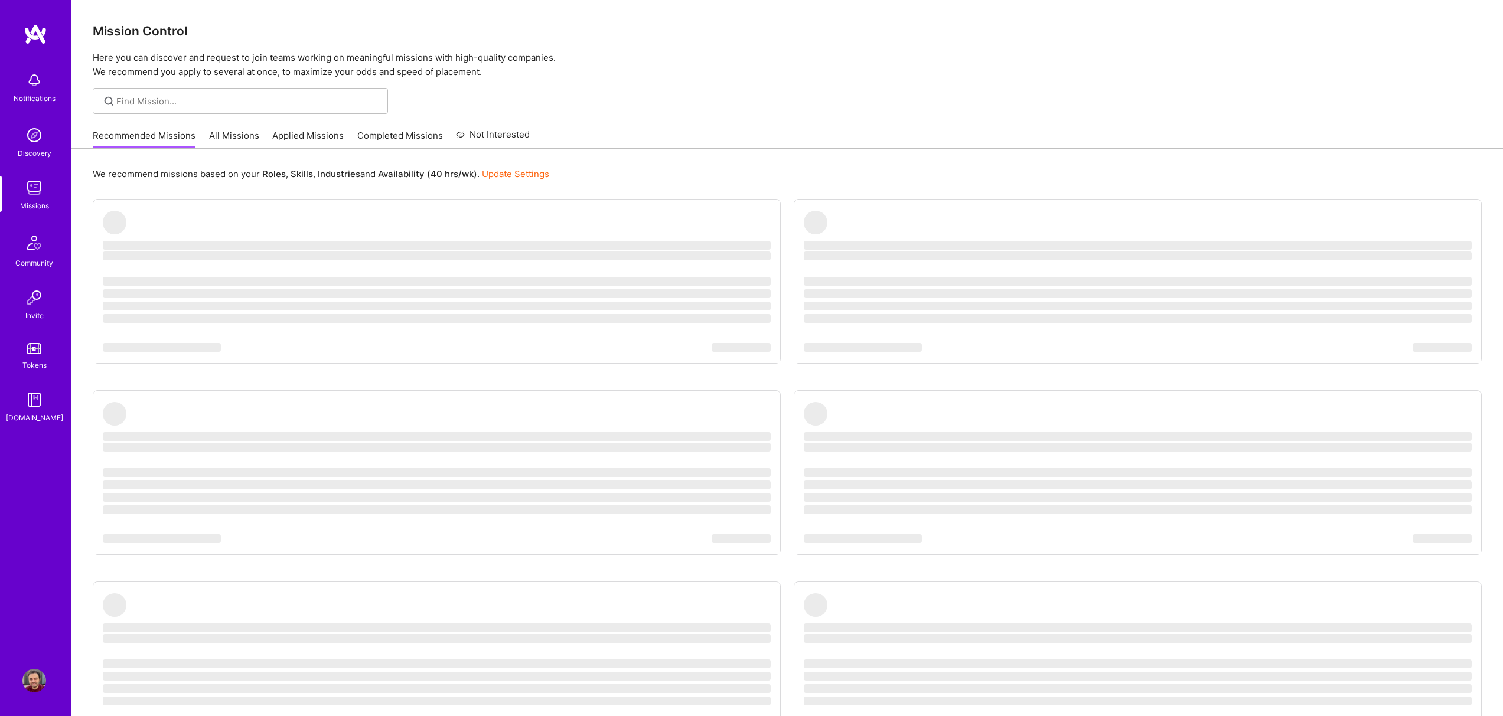
click at [758, 283] on ul "‌ ‌ ‌ ‌ ‌ ‌ ‌ ‌ ‌ ‌ ‌ ‌ ‌ ‌ ‌ ‌ ‌ ‌ ‌ ‌ ‌ ‌ ‌ ‌ ‌ ‌ ‌ ‌ ‌ ‌ ‌ ‌ ‌ ‌ ‌ ‌ ‌ ‌ ‌ ‌…" at bounding box center [787, 497] width 1389 height 596
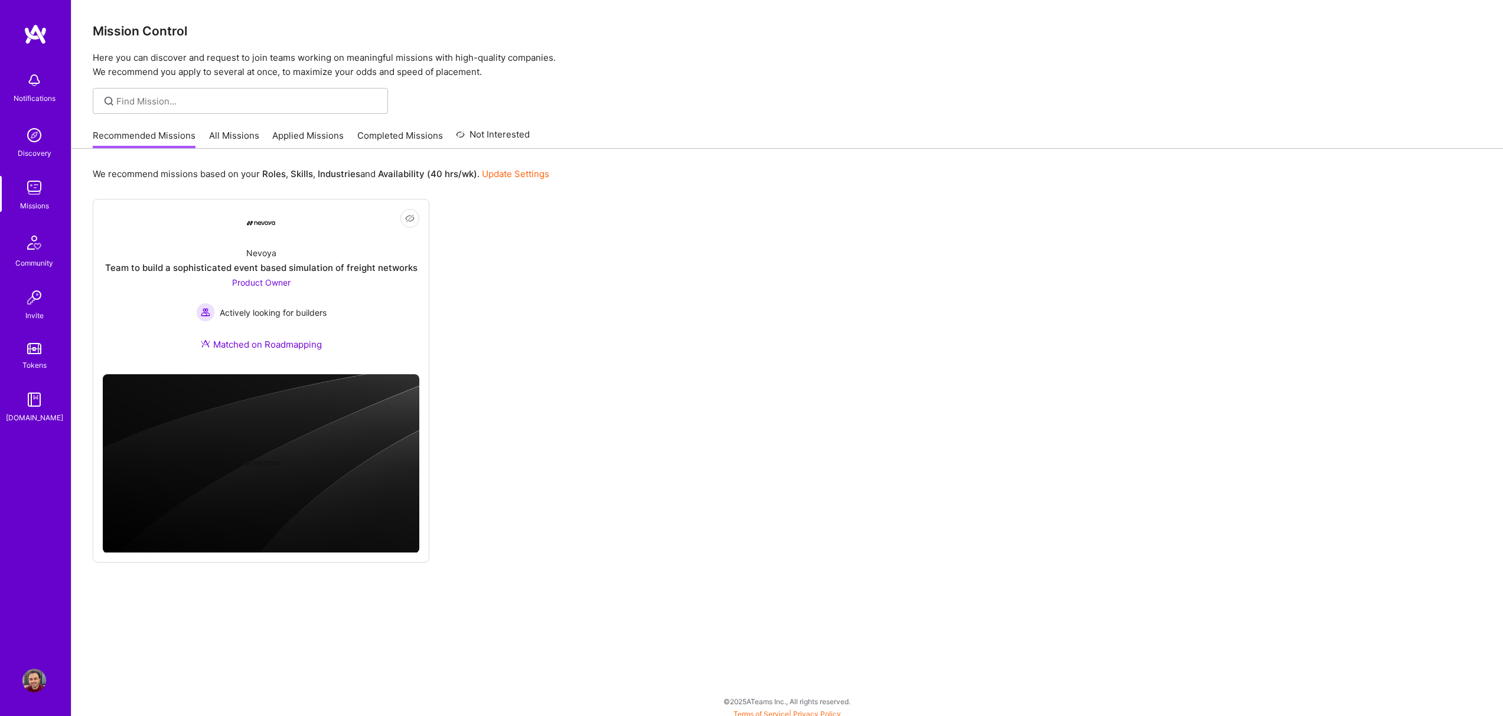
click at [35, 688] on img at bounding box center [34, 681] width 24 height 24
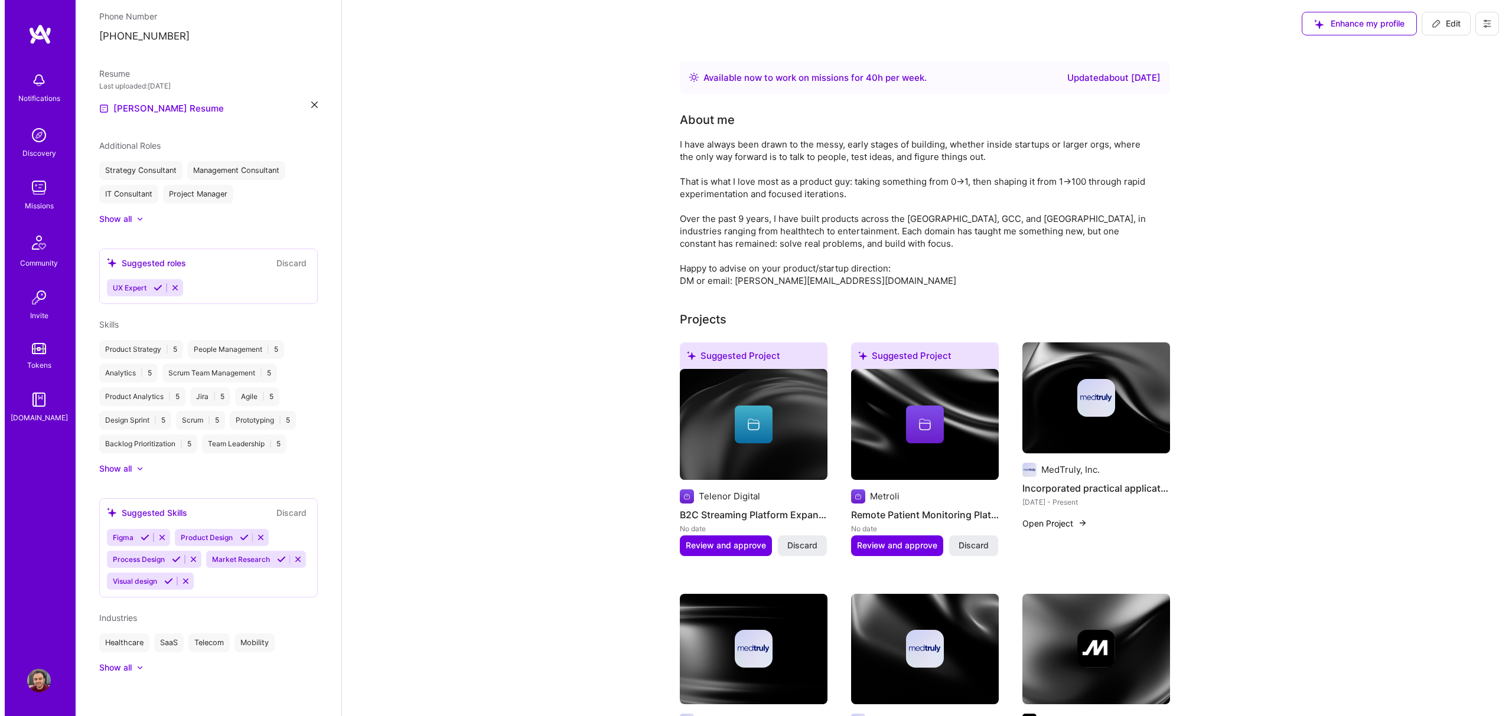
scroll to position [402, 0]
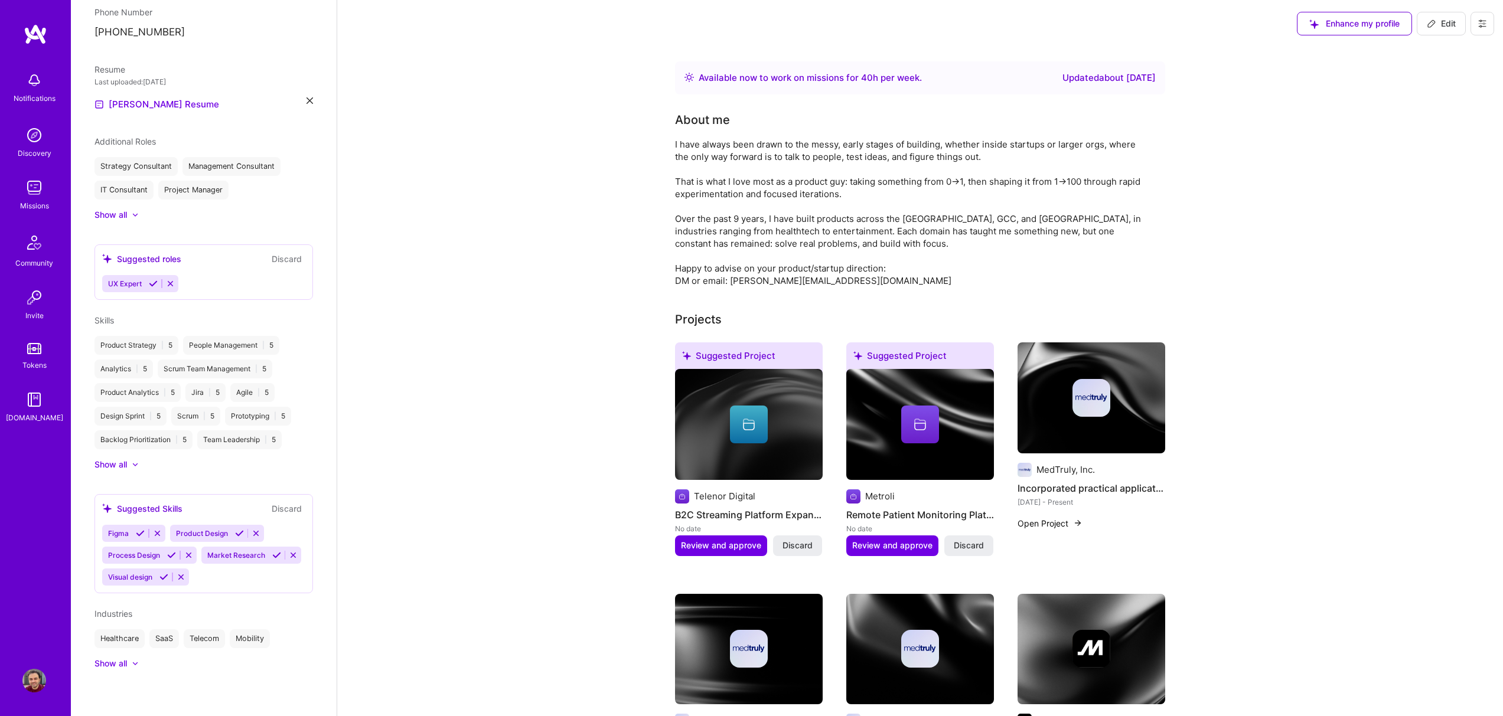
click at [1479, 27] on icon at bounding box center [1481, 23] width 7 height 7
click at [1448, 54] on button "Settings" at bounding box center [1449, 50] width 89 height 30
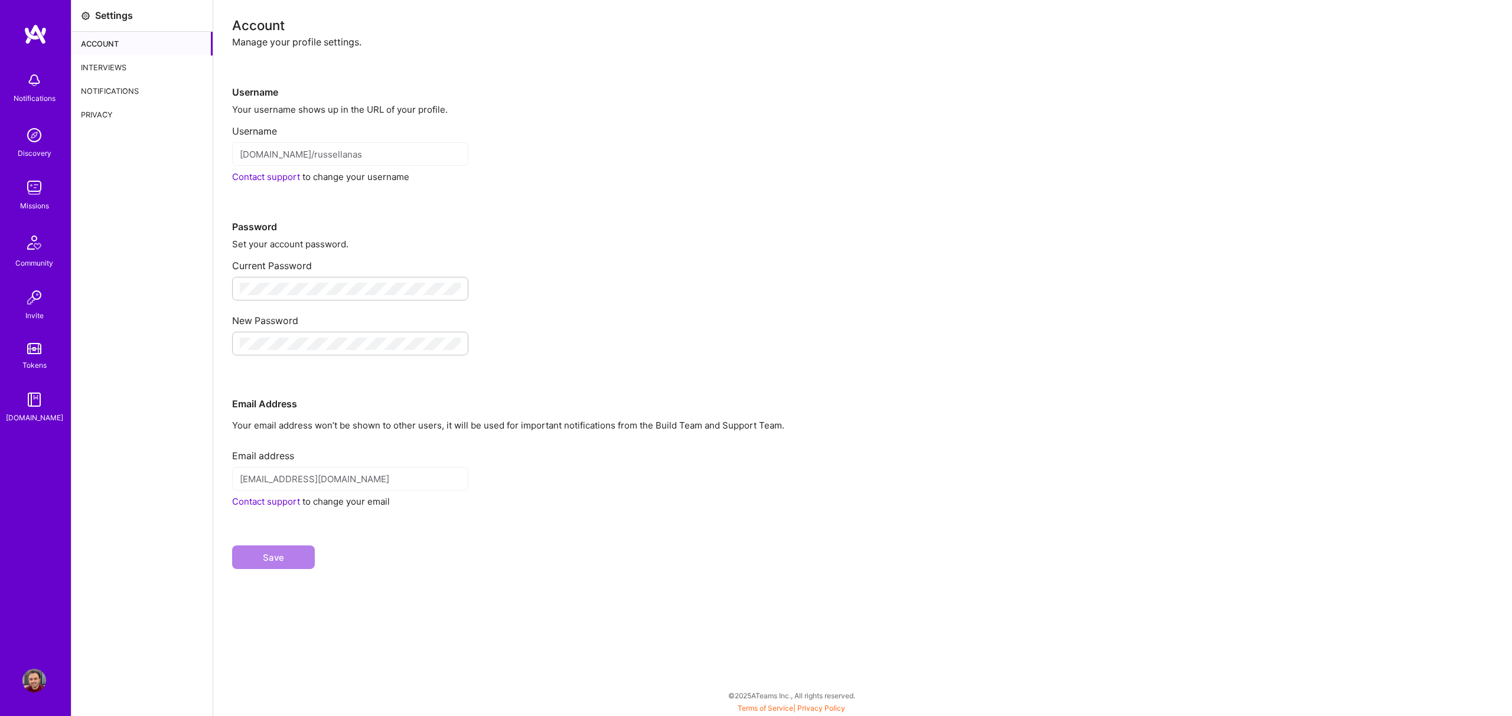
click at [428, 471] on div "russella@bu.edu" at bounding box center [350, 479] width 236 height 24
click at [694, 409] on div "Email Address" at bounding box center [862, 385] width 1261 height 50
